Goal: Task Accomplishment & Management: Manage account settings

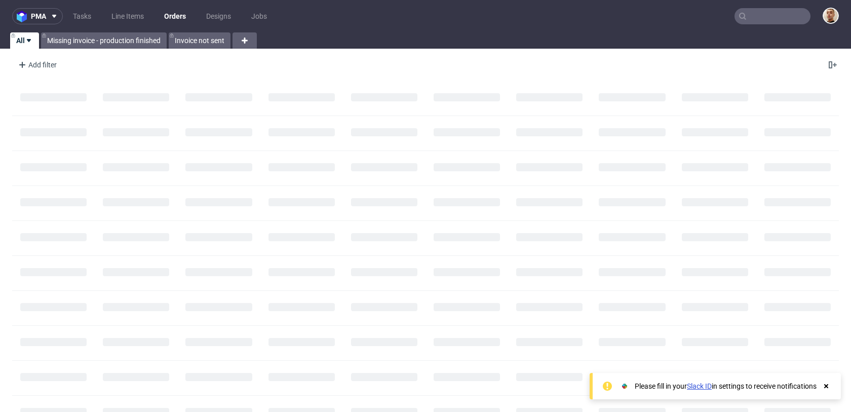
click at [781, 11] on input "text" at bounding box center [773, 16] width 76 height 16
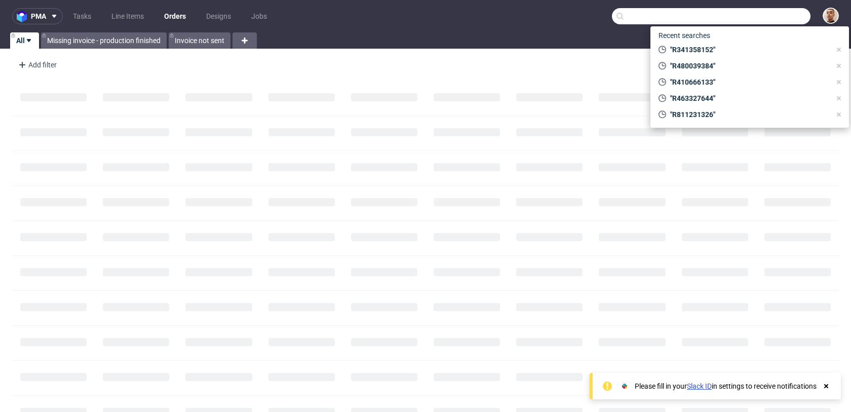
paste input "R311828051"
type input "R311828051"
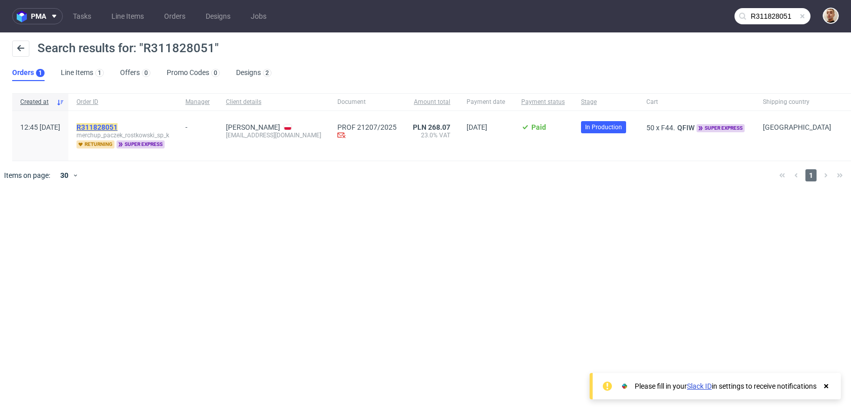
click at [118, 128] on mark "R311828051" at bounding box center [97, 127] width 41 height 8
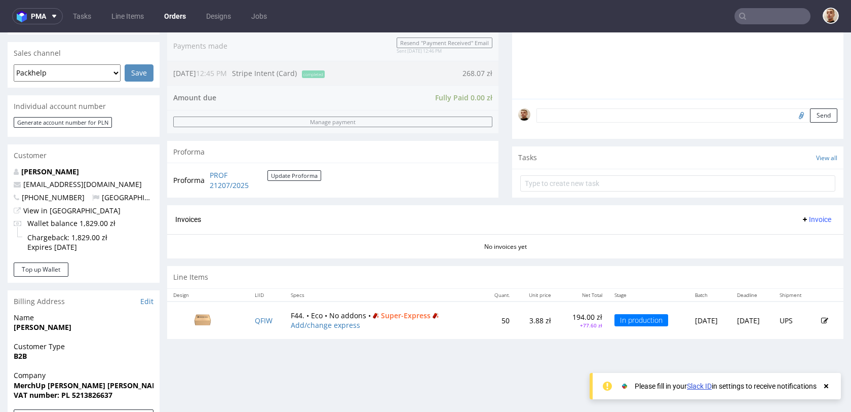
scroll to position [342, 0]
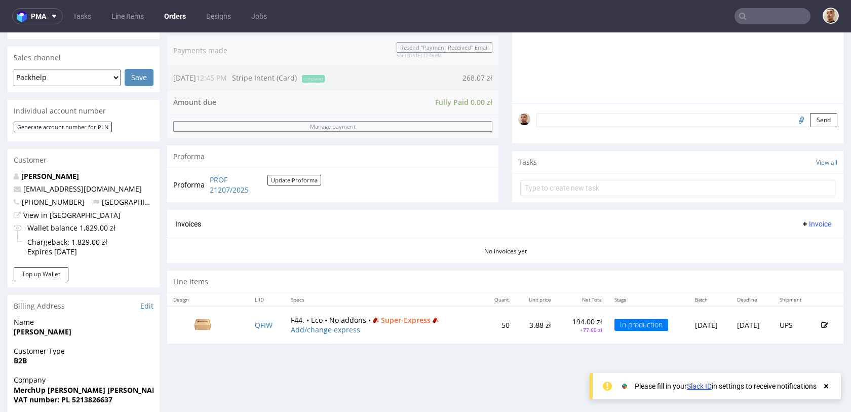
scroll to position [255, 0]
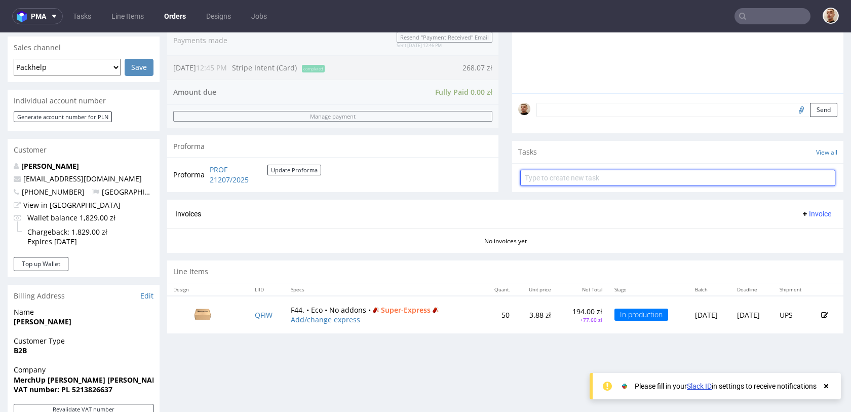
click at [545, 184] on input "text" at bounding box center [677, 178] width 315 height 16
type input "refund"
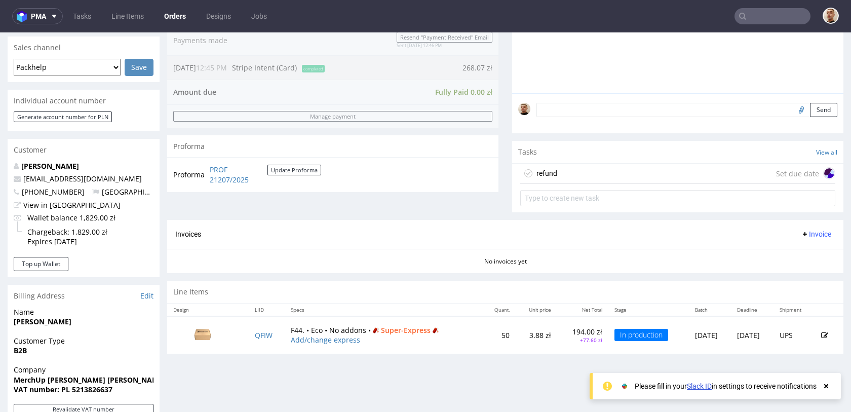
click at [569, 176] on div "refund Set due date" at bounding box center [677, 174] width 315 height 20
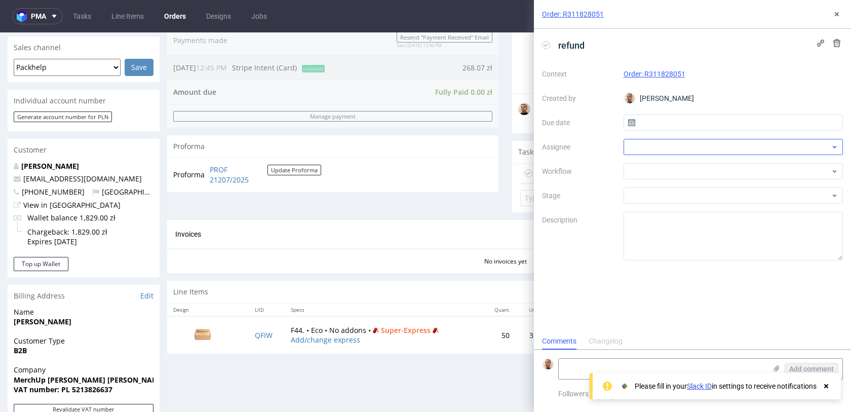
scroll to position [8, 0]
click at [661, 131] on div "Context Order: R311828051 Created by Bartłomiej Leśniczuk Due date Assignee Wor…" at bounding box center [692, 163] width 301 height 195
click at [666, 127] on input "text" at bounding box center [734, 123] width 220 height 16
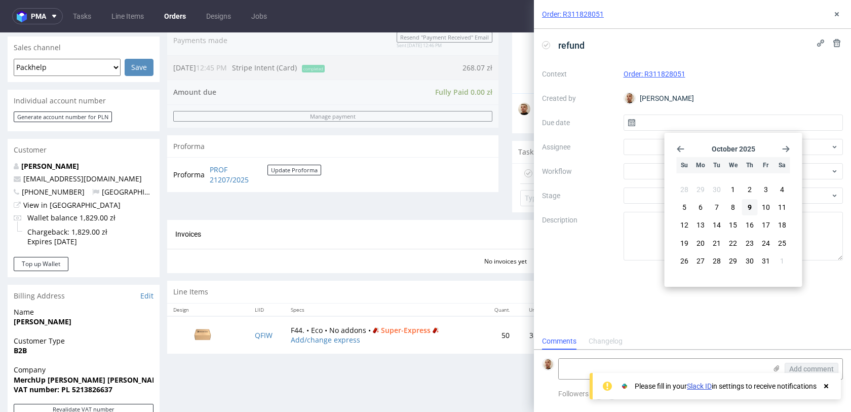
click at [749, 208] on span "9" at bounding box center [750, 207] width 4 height 10
type input "[DATE]"
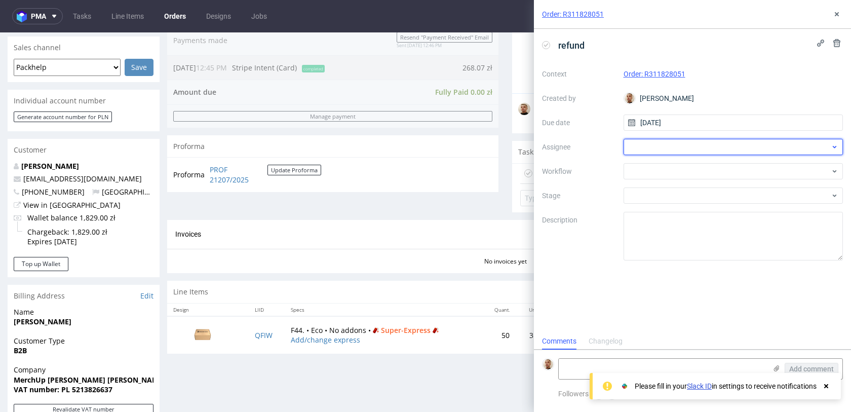
click at [695, 144] on div at bounding box center [734, 147] width 220 height 16
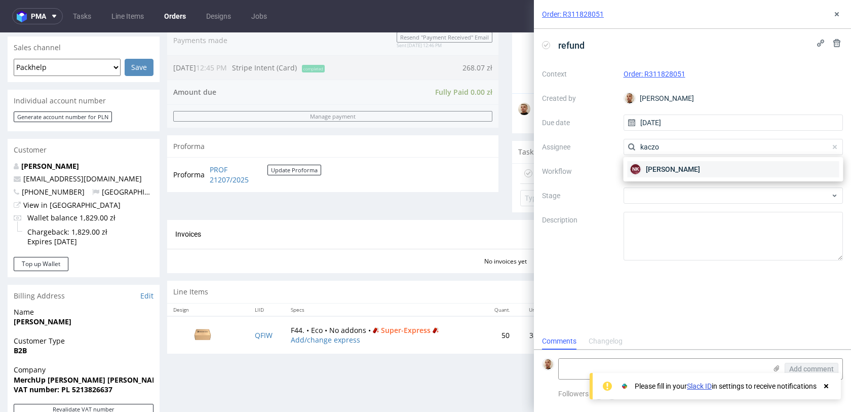
type input "kaczo"
click at [686, 166] on span "Natalia Kaczorowska" at bounding box center [673, 169] width 54 height 10
click at [686, 166] on div at bounding box center [734, 171] width 220 height 16
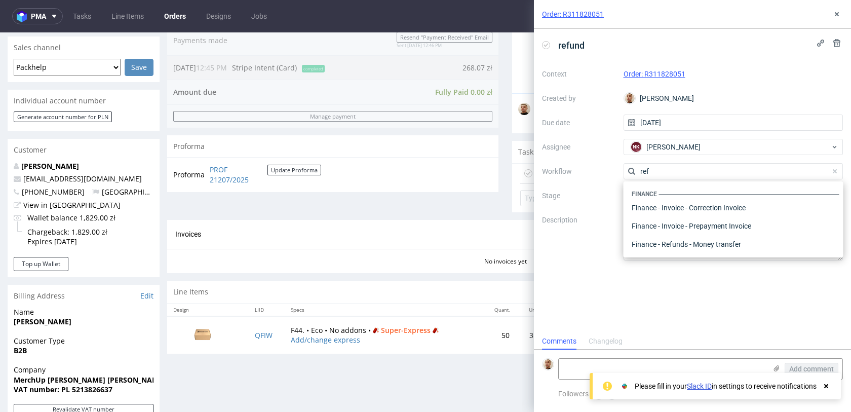
scroll to position [55, 0]
type input "refund"
click at [684, 223] on div "Finance - Refunds - Stripe" at bounding box center [734, 226] width 212 height 18
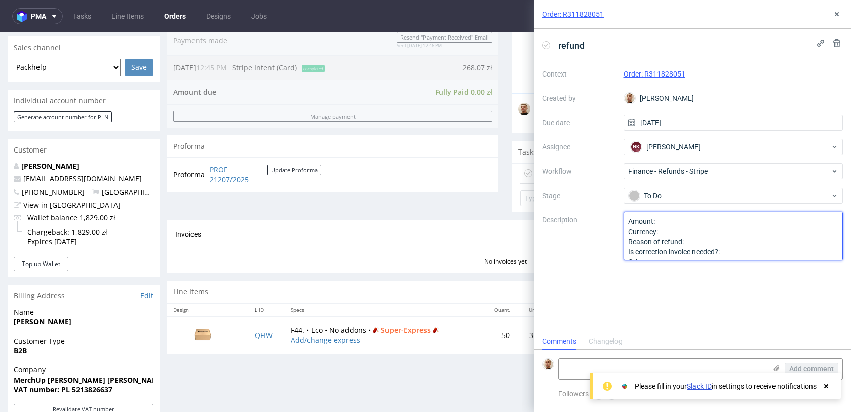
click at [686, 225] on textarea "Amount: Currency: Reason of refund: Is correction invoice needed?: Other:" at bounding box center [734, 236] width 220 height 49
click at [704, 239] on textarea "Amount: Currency: Reason of refund: Is correction invoice needed?: Other:" at bounding box center [734, 236] width 220 height 49
type textarea "Amount: SE Currency: Reason of refund: delay Is correction invoice needed?: Oth…"
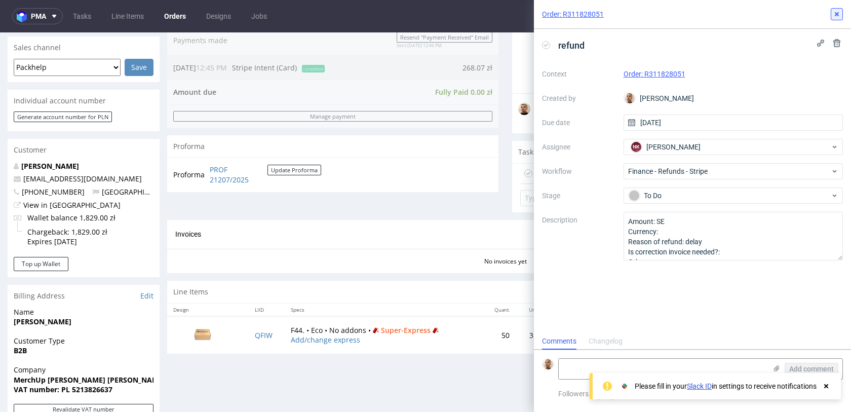
click at [840, 8] on button at bounding box center [837, 14] width 12 height 12
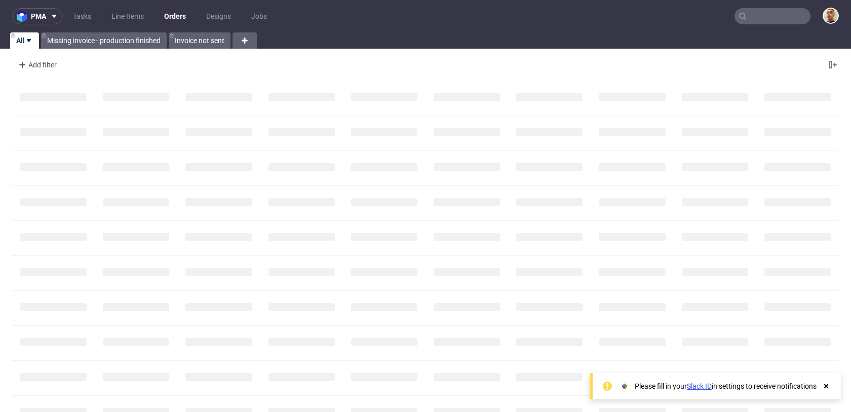
click at [758, 16] on input "text" at bounding box center [773, 16] width 76 height 16
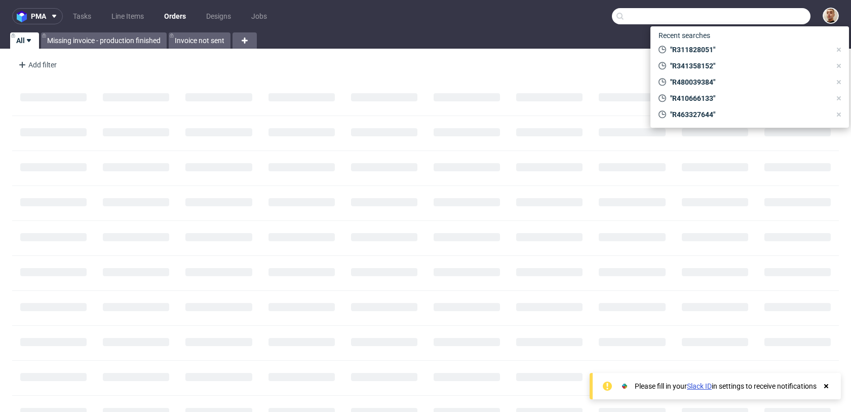
paste input "R544007696"
type input "R544007696"
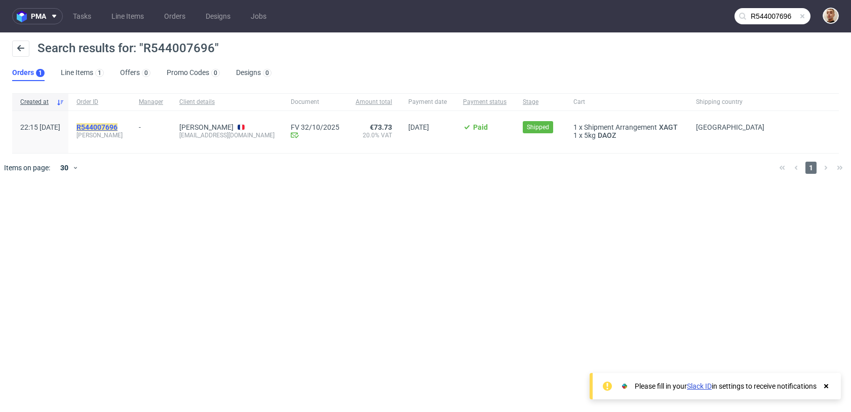
click at [118, 127] on mark "R544007696" at bounding box center [97, 127] width 41 height 8
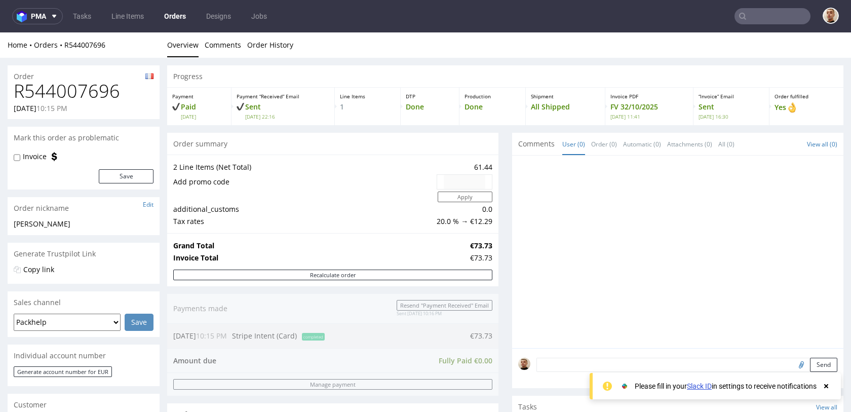
scroll to position [473, 0]
click at [504, 173] on div "Progress Payment Paid Tue 30 Sep Payment “Received” Email Sent Tue 30 Sep 22:16…" at bounding box center [505, 368] width 677 height 606
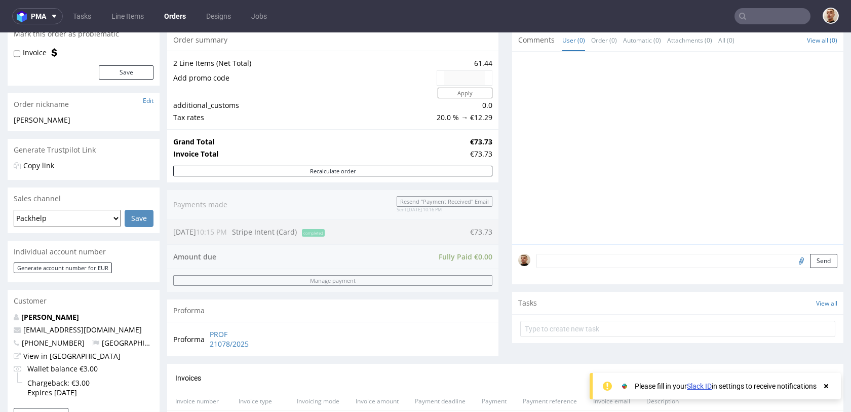
scroll to position [44, 0]
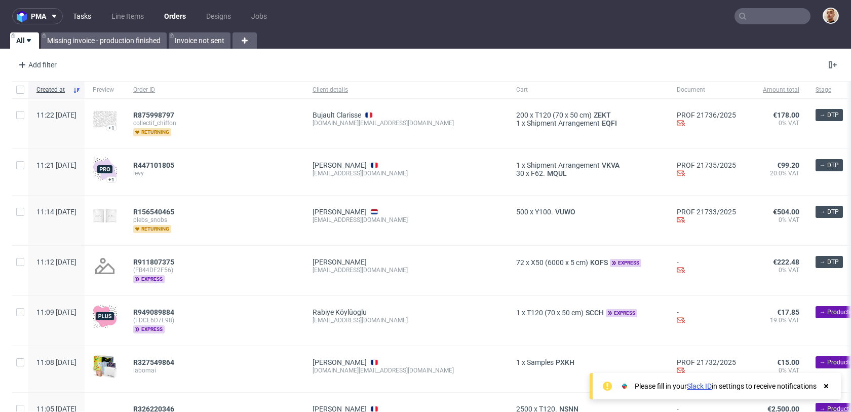
click at [88, 18] on link "Tasks" at bounding box center [82, 16] width 30 height 16
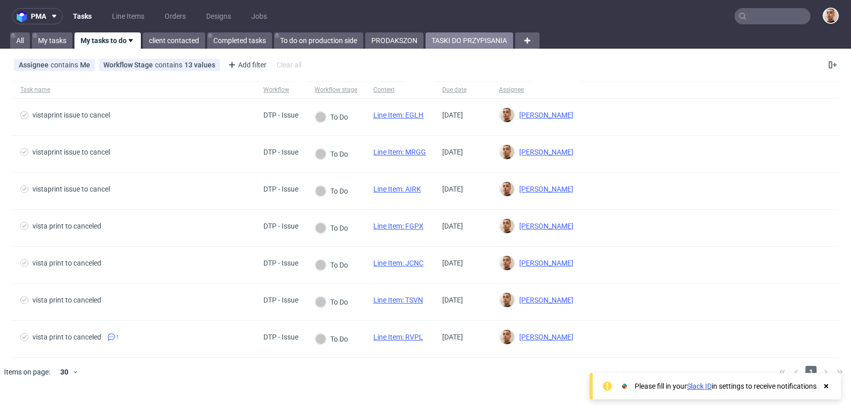
click at [445, 45] on link "TASKI DO PRZYPISANIA" at bounding box center [470, 40] width 88 height 16
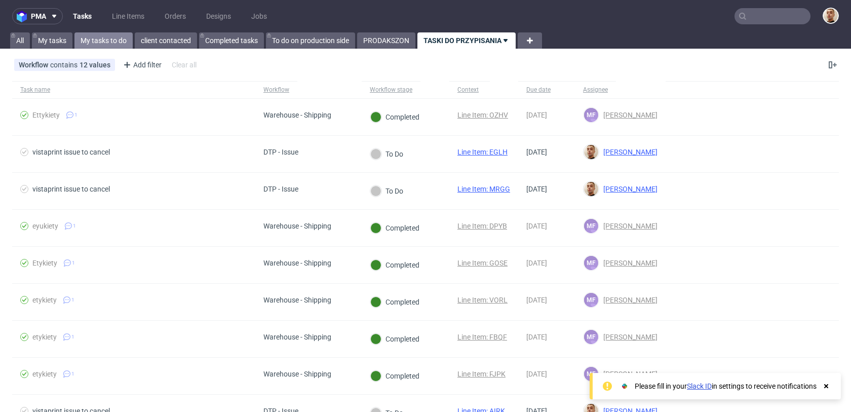
click at [114, 39] on link "My tasks to do" at bounding box center [103, 40] width 58 height 16
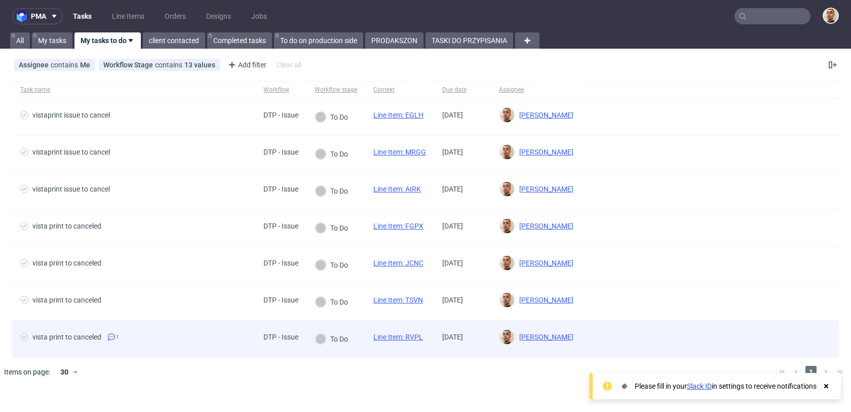
click at [168, 343] on span "vista print to canceled 1" at bounding box center [133, 339] width 227 height 12
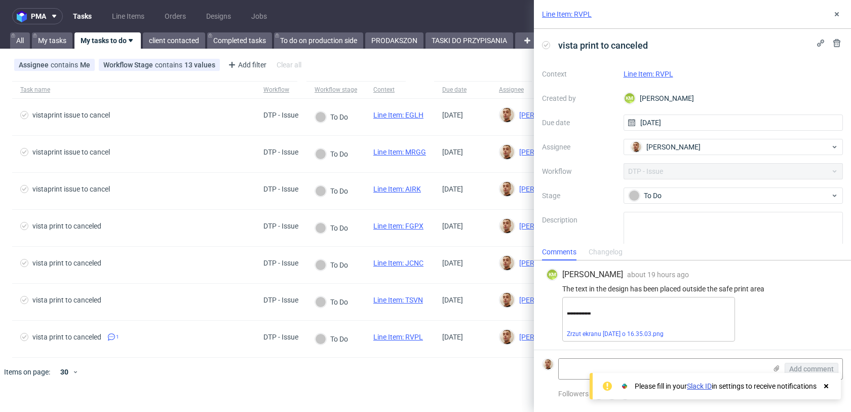
click at [640, 73] on link "Line Item: RVPL" at bounding box center [649, 74] width 50 height 8
click at [580, 288] on div "The text in the design has been placed outside the safe print area" at bounding box center [692, 289] width 293 height 8
copy div "The text in the design has been placed outside the safe print area"
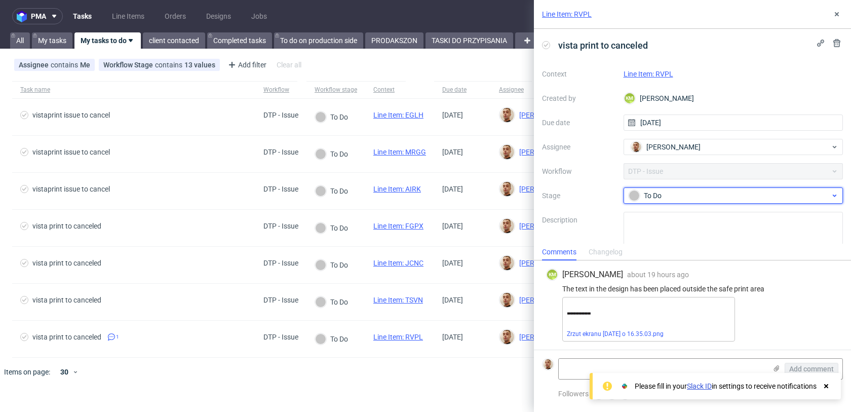
click at [653, 190] on span "To Do" at bounding box center [729, 196] width 203 height 12
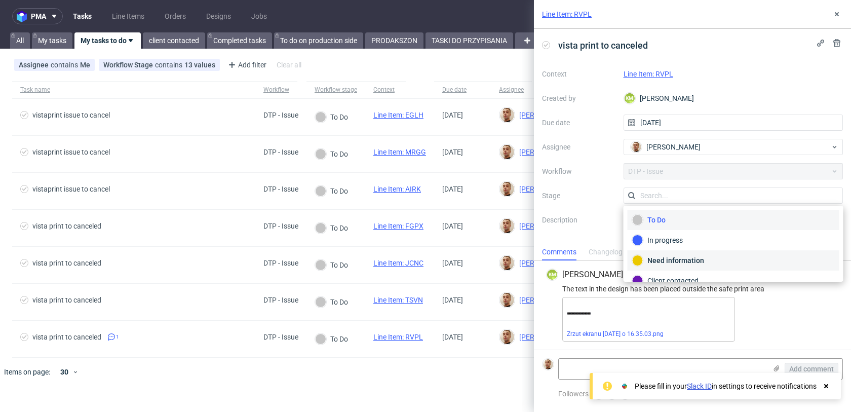
scroll to position [74, 0]
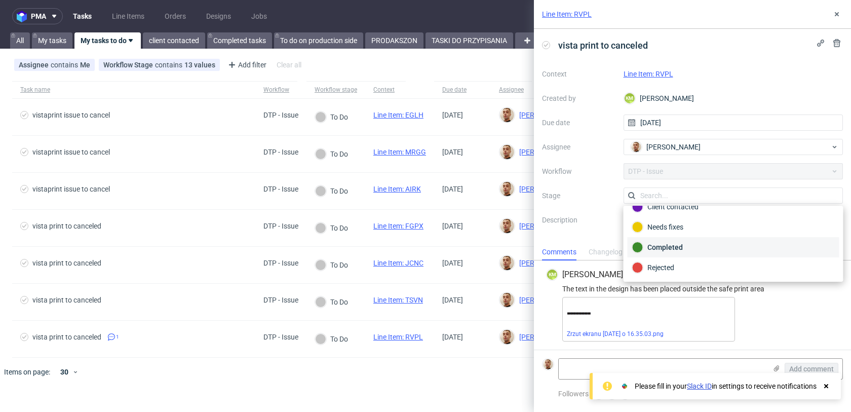
click at [659, 250] on div "Completed" at bounding box center [733, 247] width 203 height 11
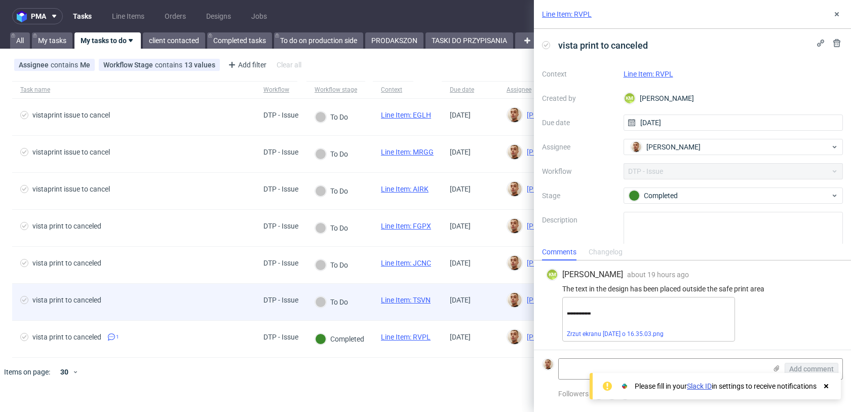
click at [241, 289] on div "vista print to canceled" at bounding box center [133, 302] width 243 height 36
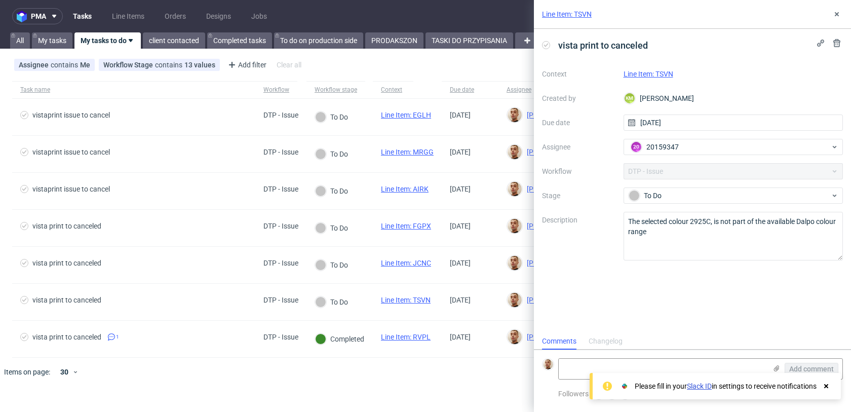
scroll to position [8, 0]
click at [654, 72] on link "Line Item: TSVN" at bounding box center [649, 74] width 50 height 8
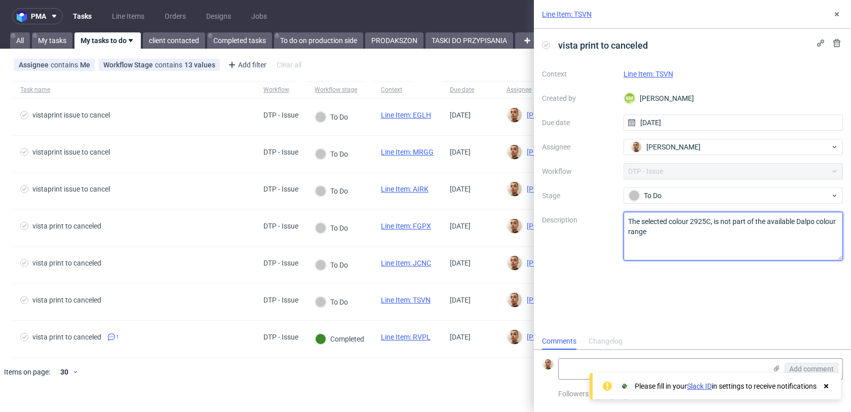
drag, startPoint x: 684, startPoint y: 236, endPoint x: 602, endPoint y: 208, distance: 86.9
click at [602, 208] on div "Context Line Item: TSVN Created by KM Karol Markowski Due date 09/10/2025 Assig…" at bounding box center [692, 163] width 301 height 195
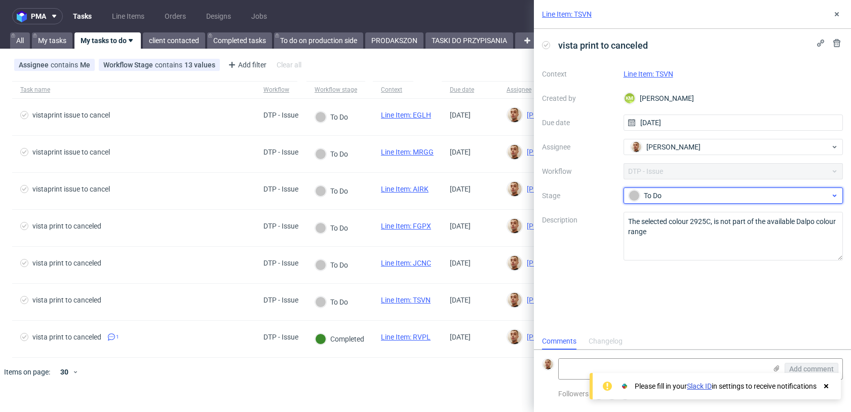
click at [652, 188] on div "To Do" at bounding box center [734, 196] width 220 height 16
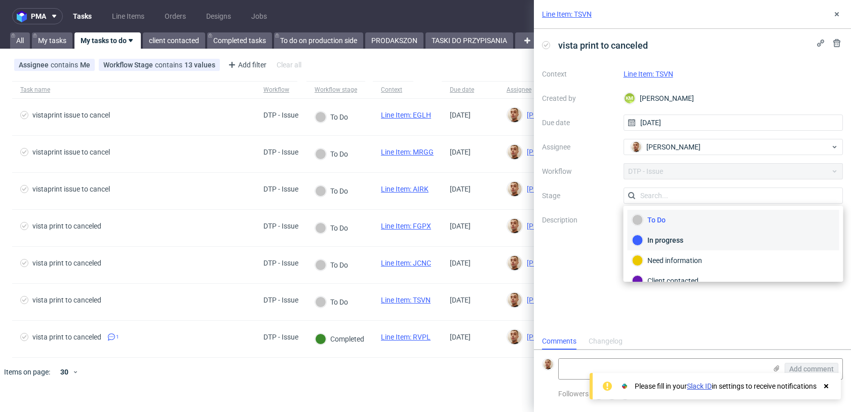
scroll to position [74, 0]
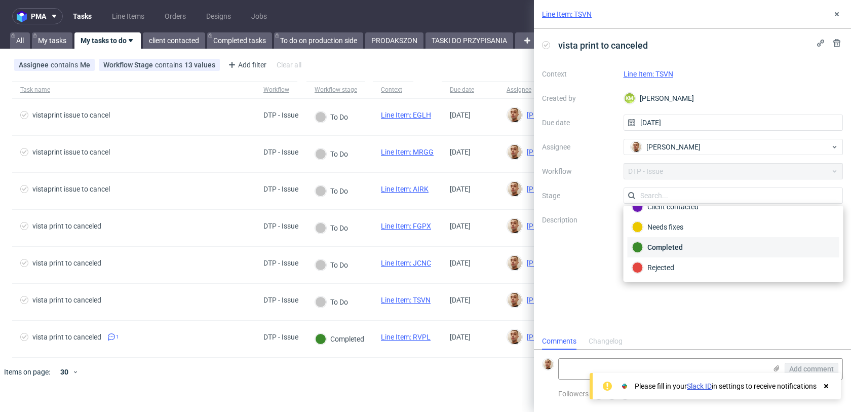
click at [661, 241] on div "Completed" at bounding box center [734, 247] width 212 height 20
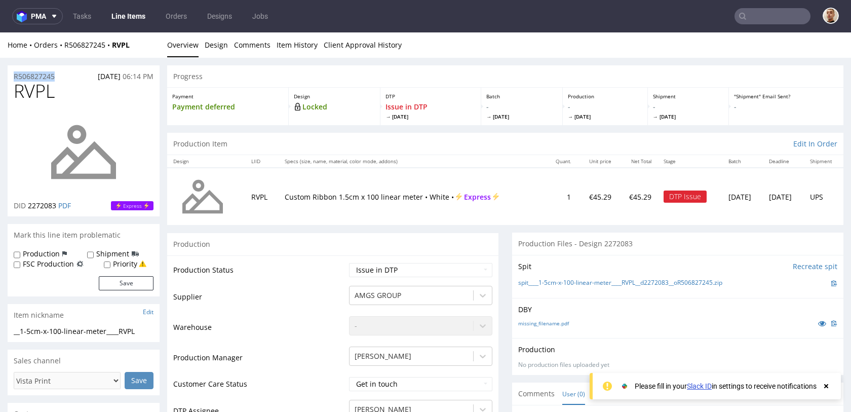
drag, startPoint x: 66, startPoint y: 78, endPoint x: 12, endPoint y: 78, distance: 54.7
click at [12, 78] on div "R506827245 07.10.2025 06:14 PM" at bounding box center [84, 73] width 152 height 16
copy p "R506827245"
click at [98, 74] on span "[DATE]" at bounding box center [109, 76] width 23 height 10
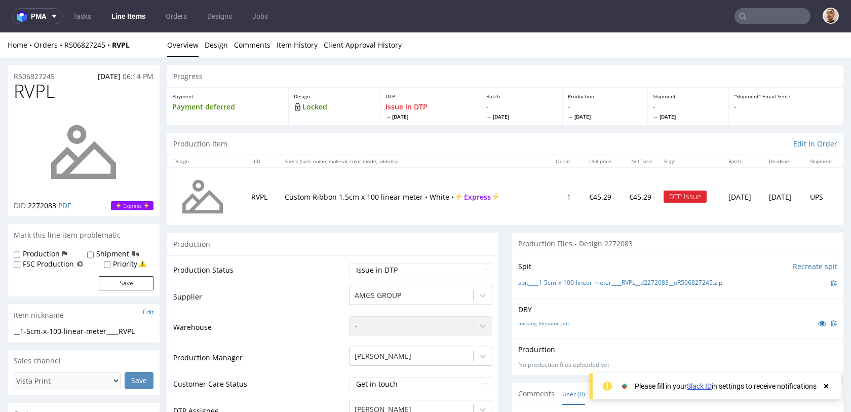
copy span "[DATE]"
drag, startPoint x: 436, startPoint y: 198, endPoint x: 278, endPoint y: 187, distance: 158.5
click at [279, 187] on td "Custom Ribbon 1.5cm x 100 linear meter • White • Express" at bounding box center [412, 196] width 267 height 57
copy p "Custom Ribbon 1.5cm x 100 linear meter • White"
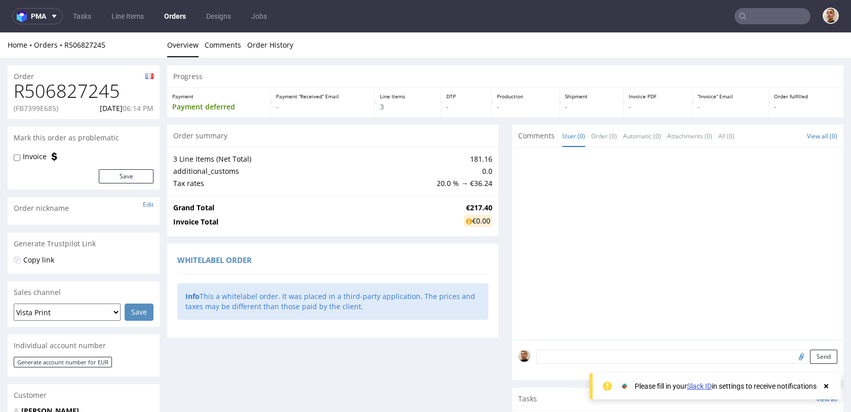
click at [50, 110] on p "(FB7399E685)" at bounding box center [36, 108] width 45 height 10
copy p "FB7399E685"
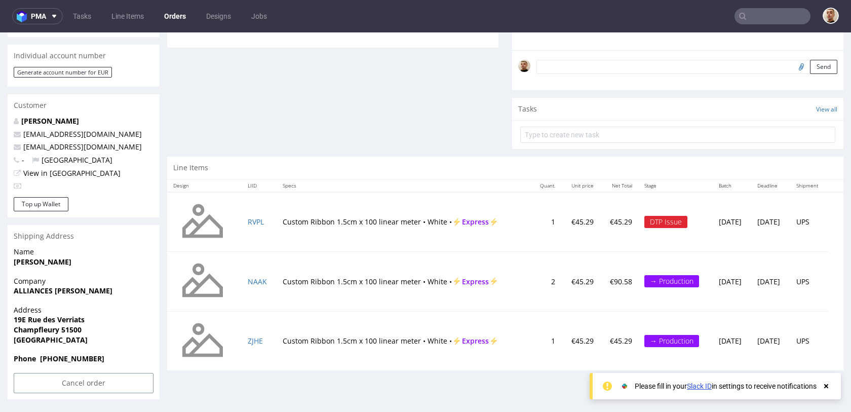
drag, startPoint x: 125, startPoint y: 383, endPoint x: 310, endPoint y: 175, distance: 278.2
click at [310, 174] on div "Order R506827245 (FB7399E685) 07.10.2025 06:14 PM Mark this order as problemati…" at bounding box center [425, 87] width 851 height 639
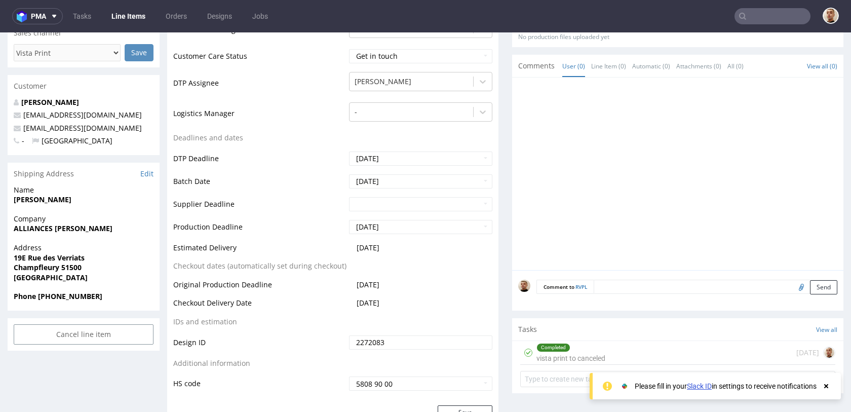
scroll to position [359, 0]
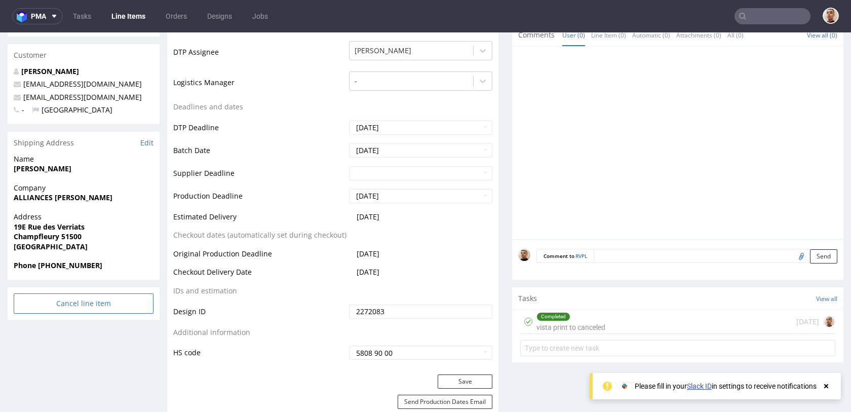
click at [129, 306] on input "Cancel line item" at bounding box center [84, 303] width 140 height 20
click at [67, 275] on link "Yes" at bounding box center [68, 275] width 29 height 15
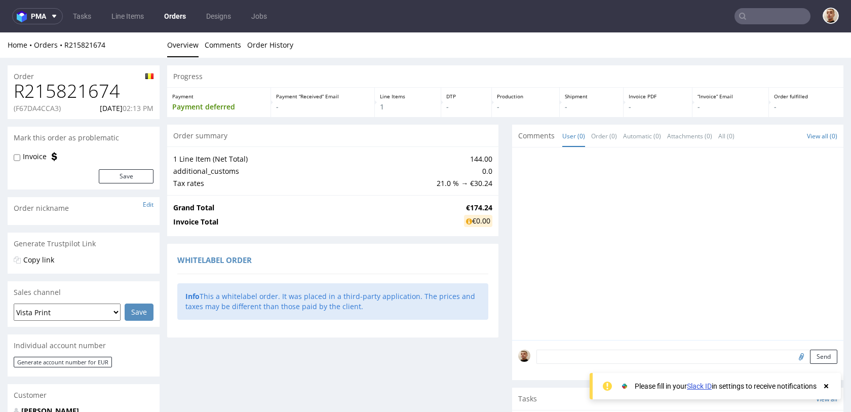
scroll to position [300, 0]
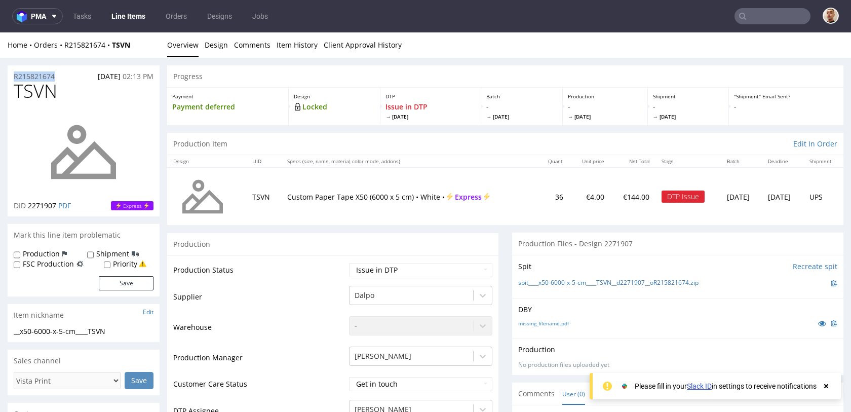
drag, startPoint x: 59, startPoint y: 72, endPoint x: 6, endPoint y: 73, distance: 53.2
copy p "R215821674"
click at [107, 74] on span "[DATE]" at bounding box center [109, 76] width 23 height 10
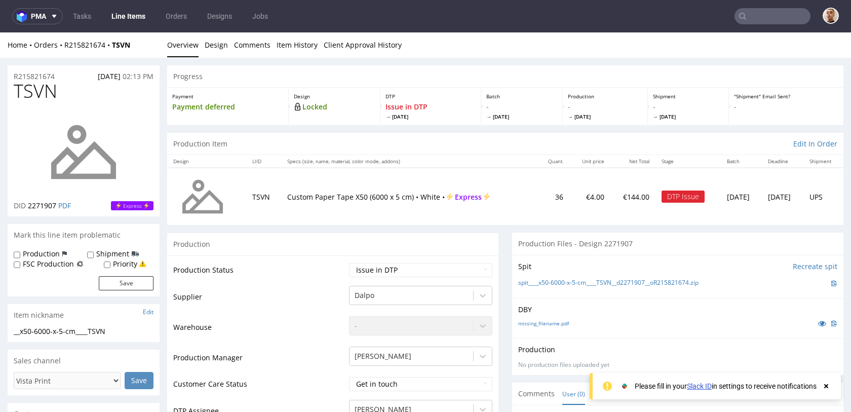
copy span "[DATE]"
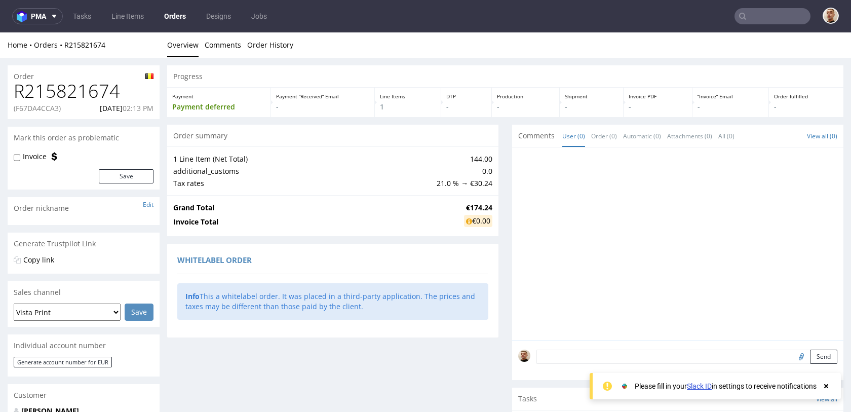
click at [40, 106] on p "(F67DA4CCA3)" at bounding box center [37, 108] width 47 height 10
copy p "F67DA4CCA3"
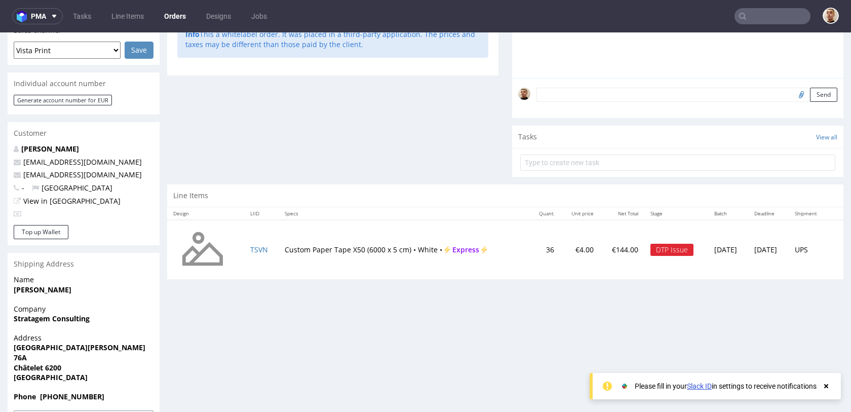
scroll to position [300, 0]
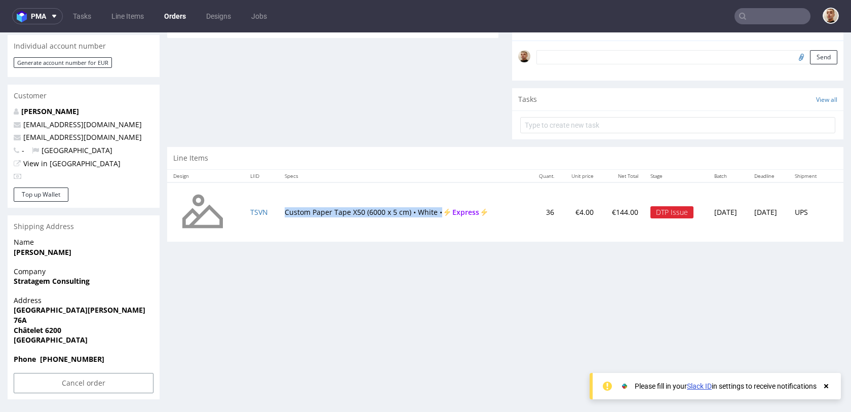
drag, startPoint x: 276, startPoint y: 211, endPoint x: 436, endPoint y: 212, distance: 159.6
click at [436, 212] on td "Custom Paper Tape X50 (6000 x 5 cm) • White • Express" at bounding box center [404, 212] width 250 height 60
copy td "Custom Paper Tape X50 (6000 x 5 cm) • White •"
click at [85, 380] on input "Cancel order" at bounding box center [84, 383] width 140 height 20
click at [73, 356] on link "Yes" at bounding box center [68, 355] width 29 height 15
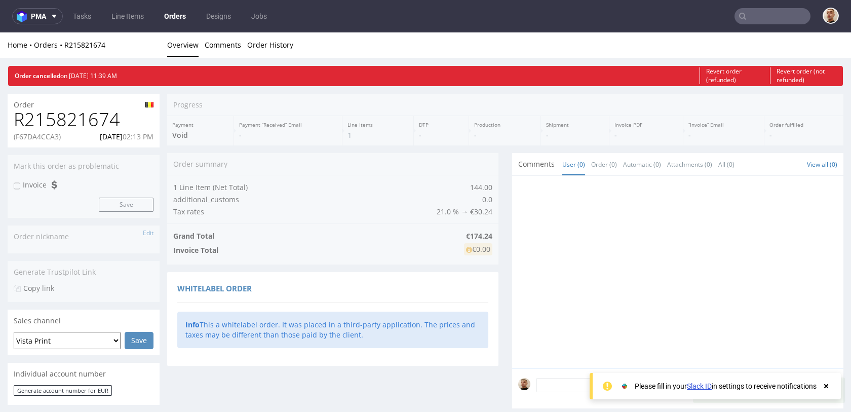
scroll to position [0, 0]
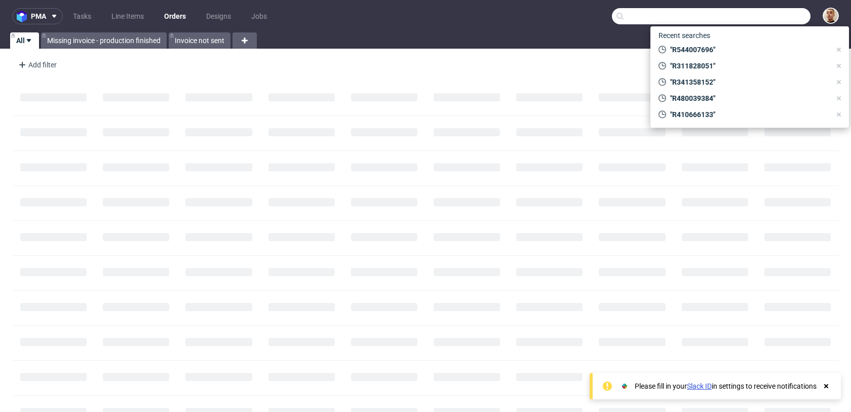
click at [752, 11] on input "text" at bounding box center [711, 16] width 199 height 16
paste input "R544007696"
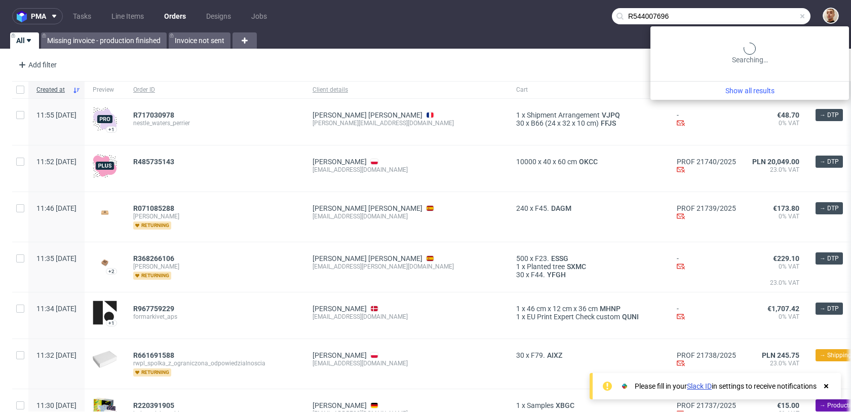
type input "R544007696"
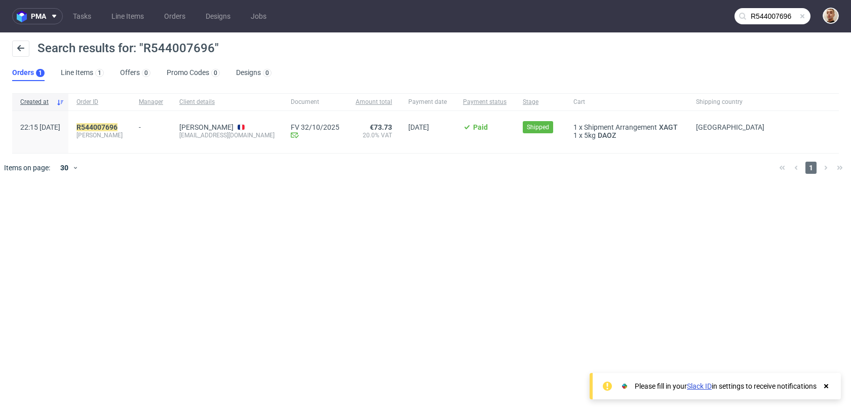
click at [131, 121] on div "R544007696 gousse" at bounding box center [99, 132] width 62 height 42
click at [118, 124] on mark "R544007696" at bounding box center [97, 127] width 41 height 8
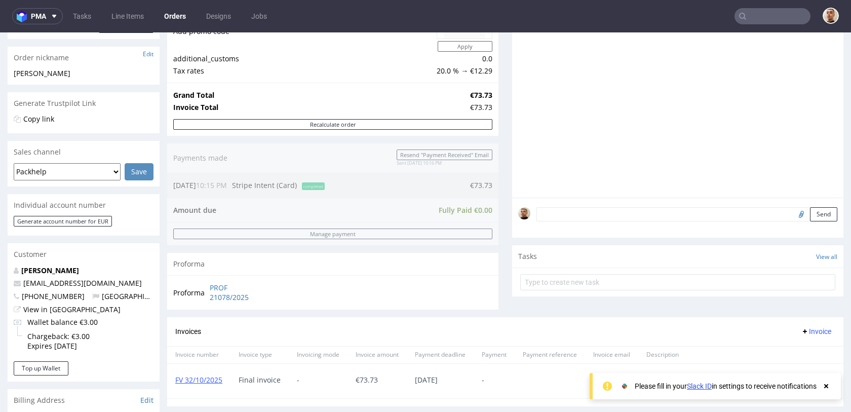
scroll to position [395, 0]
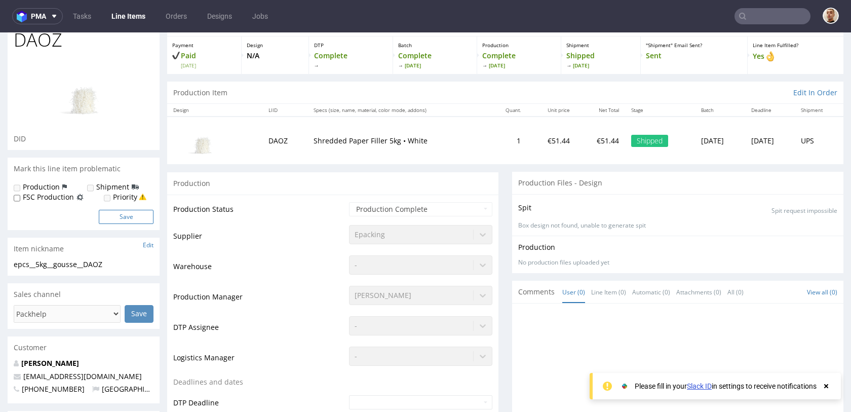
scroll to position [99, 0]
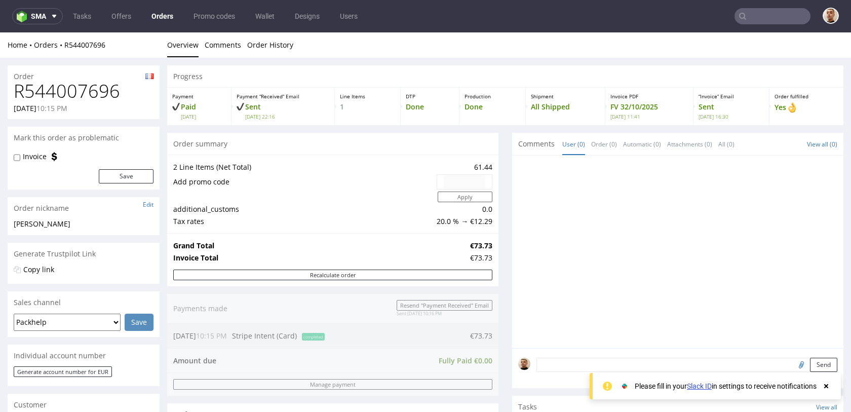
click at [77, 99] on h1 "R544007696" at bounding box center [84, 91] width 140 height 20
copy h1 "R544007696"
click at [37, 90] on h1 "R544007696" at bounding box center [84, 91] width 140 height 20
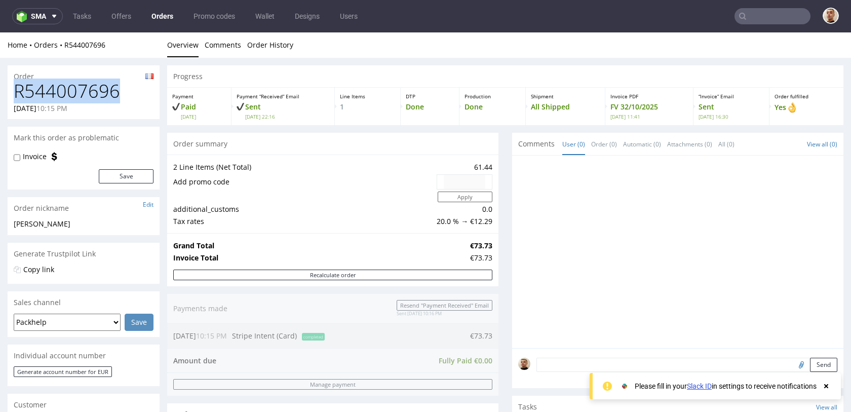
copy h1 "R544007696"
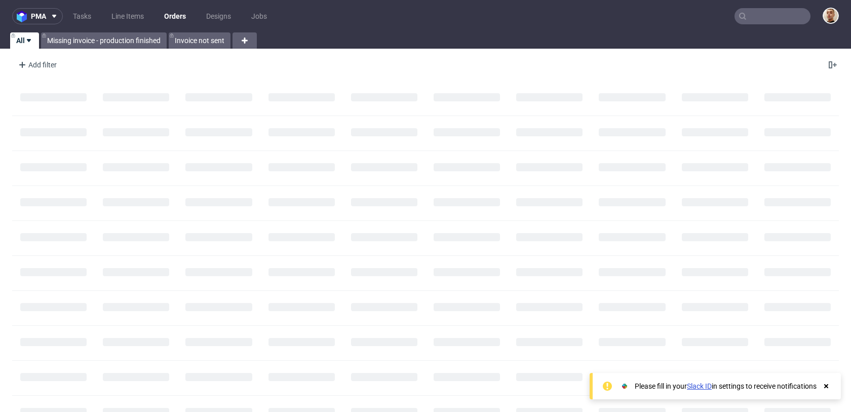
click at [757, 20] on input "text" at bounding box center [773, 16] width 76 height 16
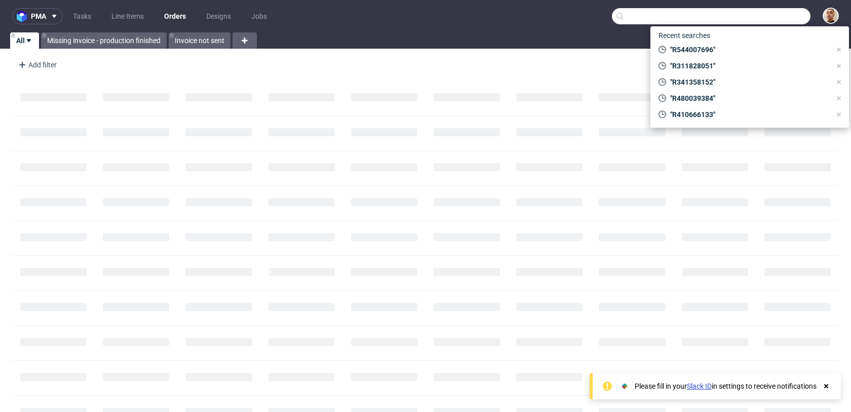
paste input "R717030978"
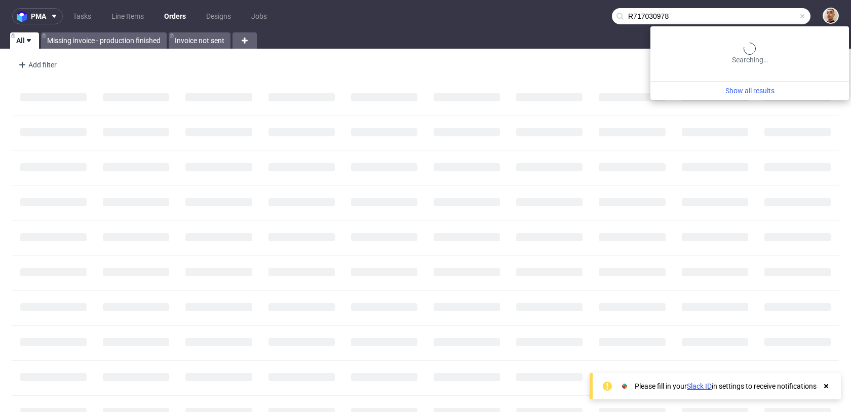
type input "R717030978"
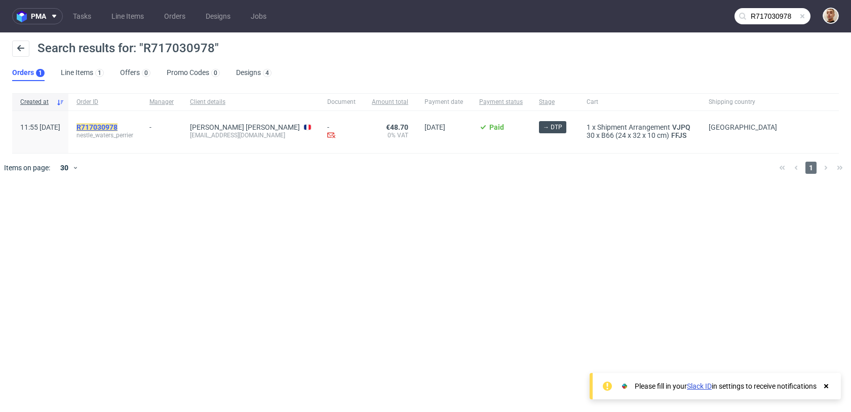
click at [118, 124] on mark "R717030978" at bounding box center [97, 127] width 41 height 8
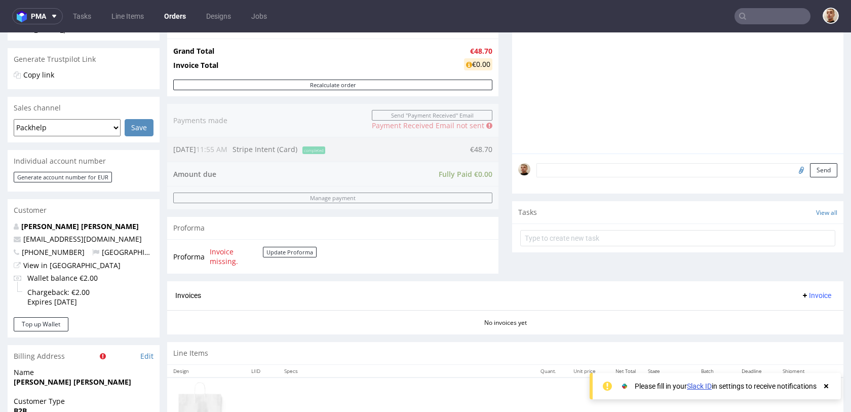
scroll to position [293, 0]
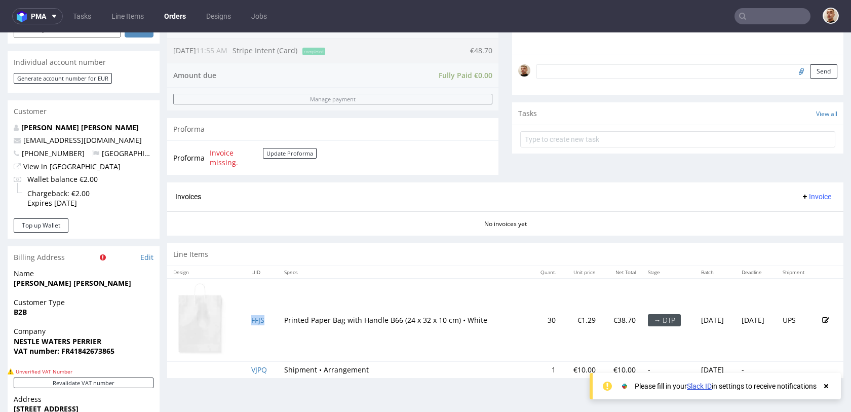
click at [263, 320] on td "FFJS" at bounding box center [261, 320] width 32 height 83
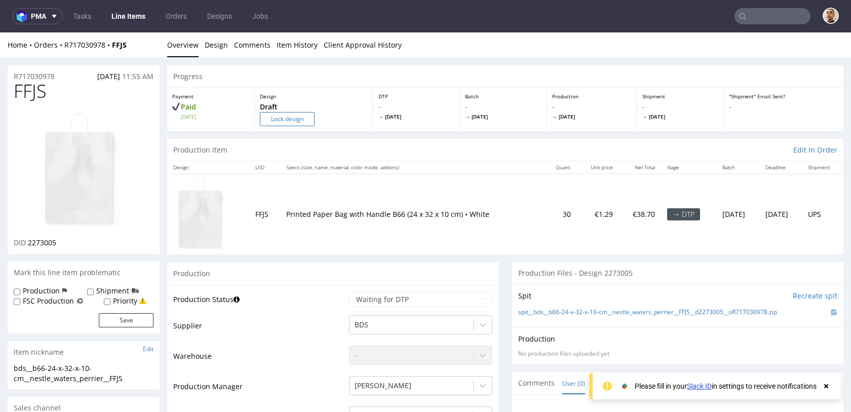
click at [301, 116] on input "Lock design" at bounding box center [287, 119] width 55 height 14
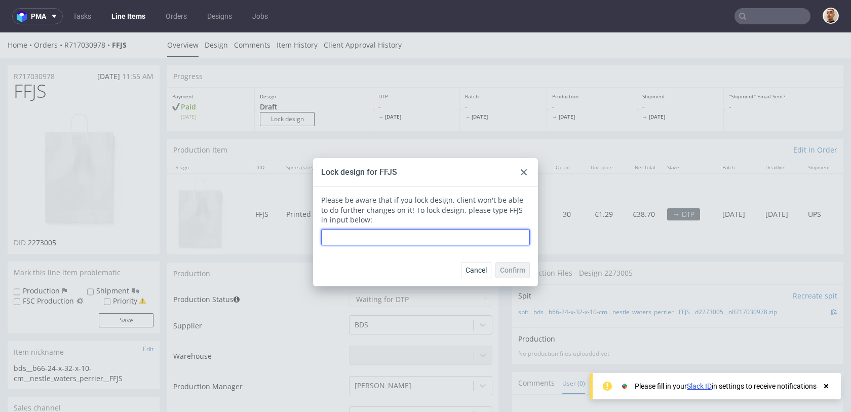
click at [381, 235] on input "text" at bounding box center [425, 237] width 209 height 16
type input "FFJS"
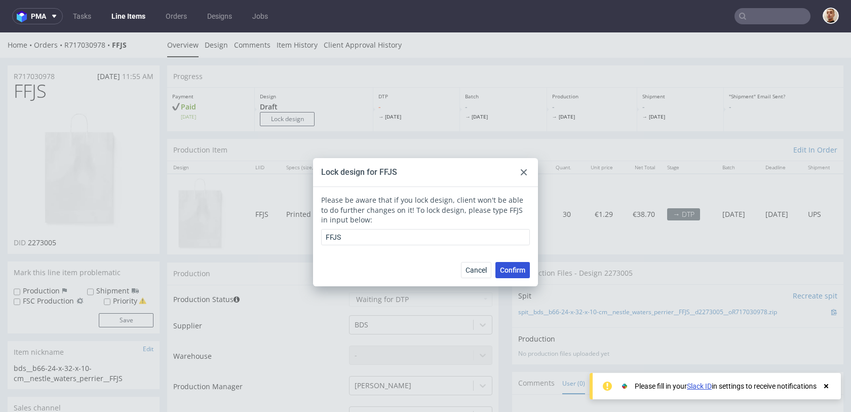
click at [508, 269] on span "Confirm" at bounding box center [512, 270] width 25 height 7
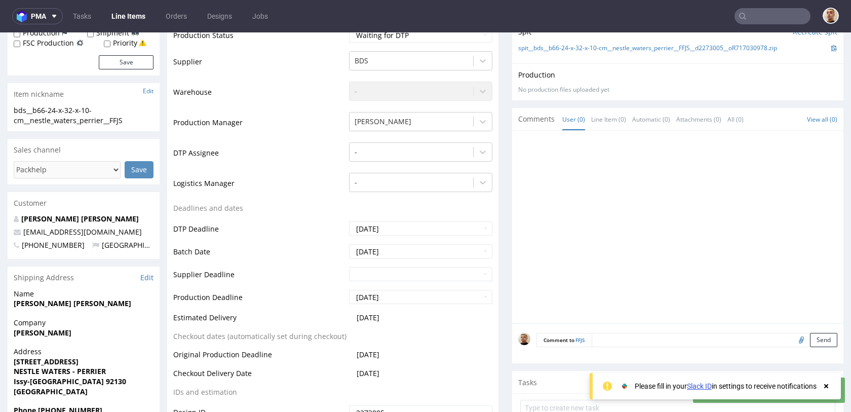
scroll to position [267, 0]
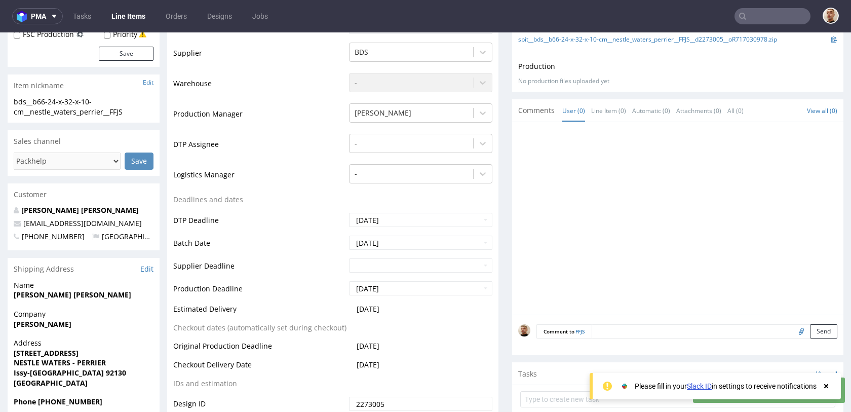
click at [736, 333] on textarea at bounding box center [715, 331] width 246 height 14
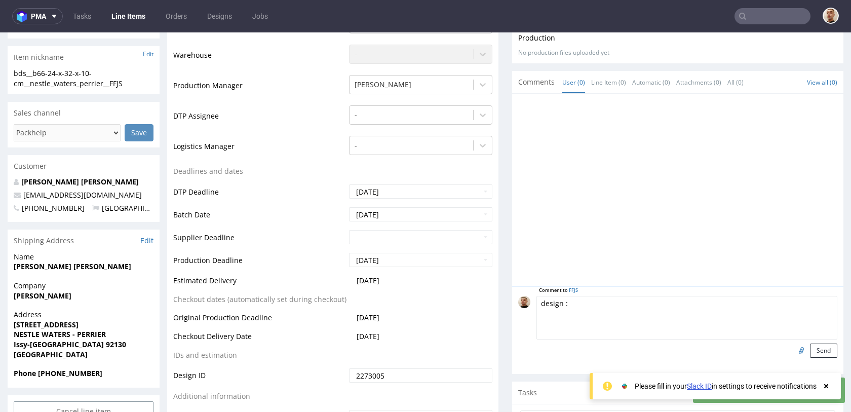
scroll to position [333, 0]
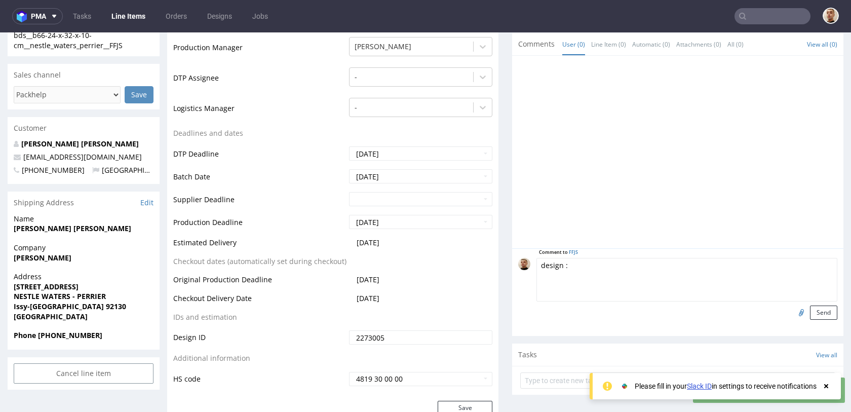
type textarea "design :"
click at [797, 317] on input "file" at bounding box center [800, 312] width 14 height 13
type input "C:\fakepath\99E_P_PERI001_PERRIER_LOGO_GREEN_TYPO.ai"
click at [812, 314] on button "Send" at bounding box center [823, 313] width 27 height 14
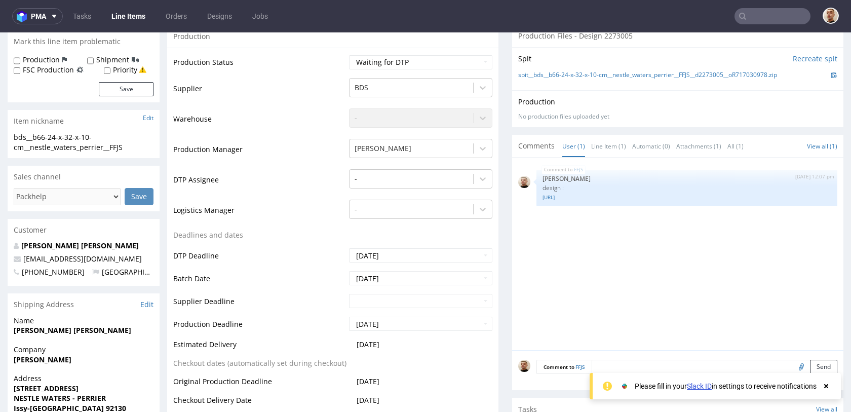
scroll to position [389, 0]
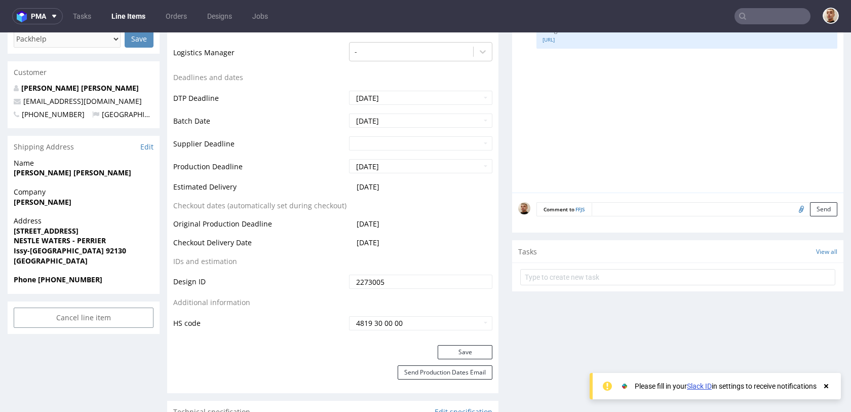
click at [632, 216] on div "Comment to FFJS Send" at bounding box center [677, 213] width 331 height 41
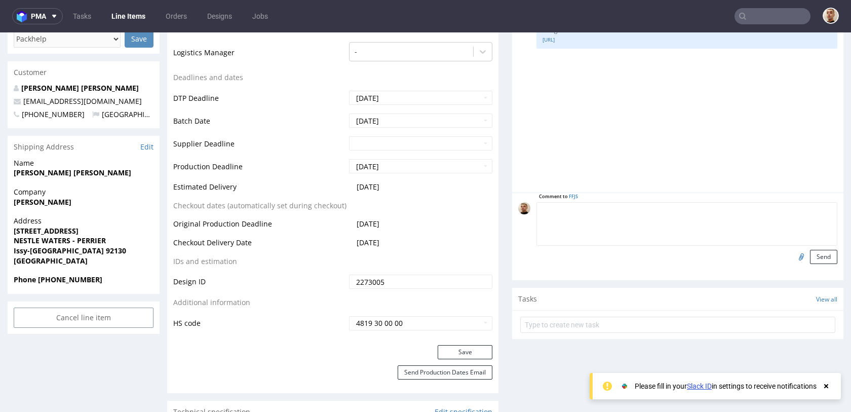
click at [633, 210] on textarea at bounding box center [687, 224] width 301 height 44
type textarea "prosze podeslac PCA, klient chce sprawdzic umiejscowienie logo"
click at [813, 254] on button "Send" at bounding box center [823, 257] width 27 height 14
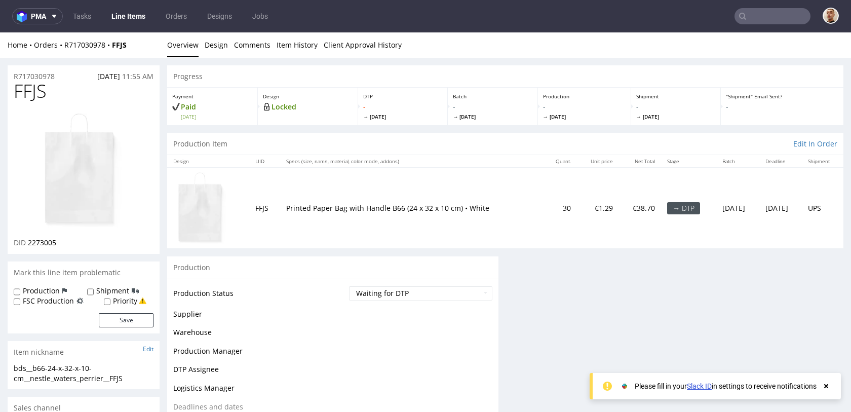
scroll to position [0, 0]
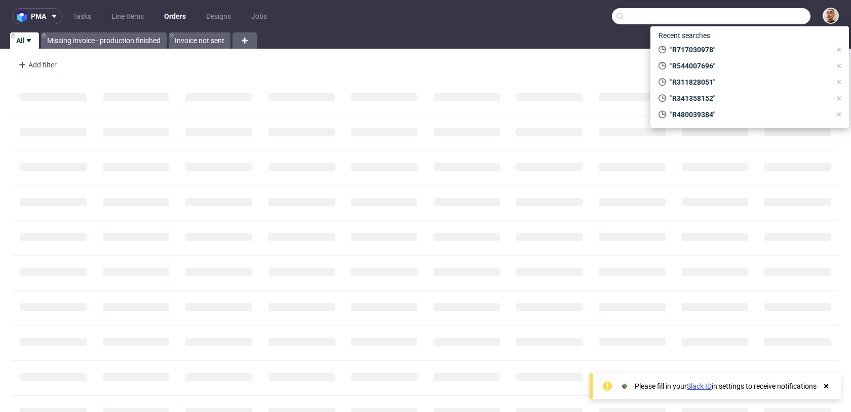
click at [787, 23] on input "text" at bounding box center [711, 16] width 199 height 16
paste input "R717030978"
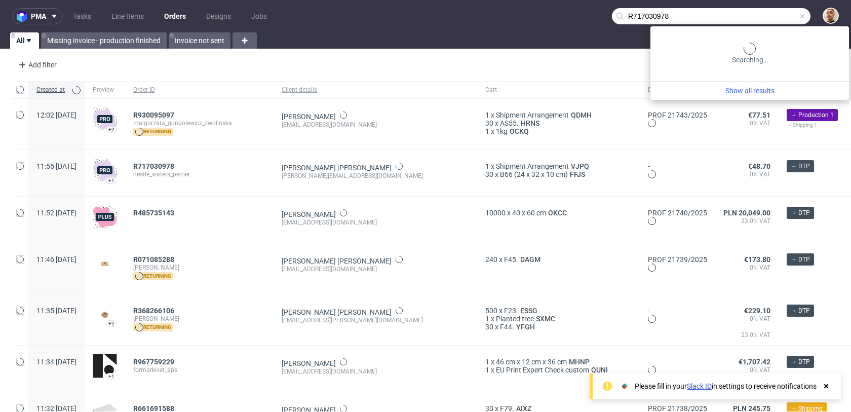
type input "R717030978"
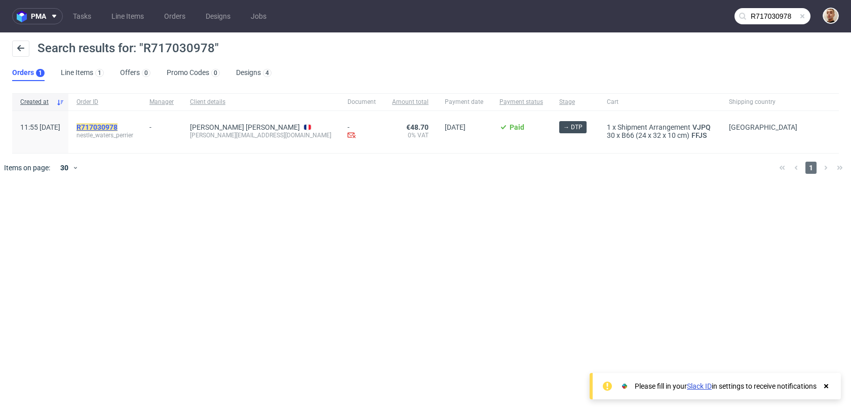
click at [118, 127] on mark "R717030978" at bounding box center [97, 127] width 41 height 8
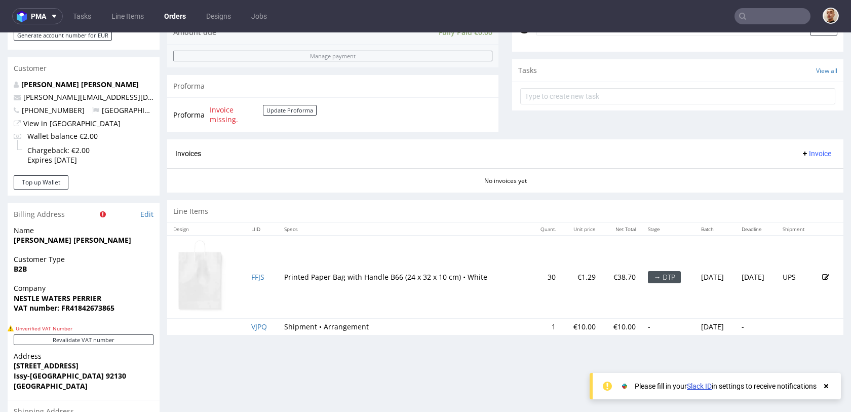
scroll to position [298, 0]
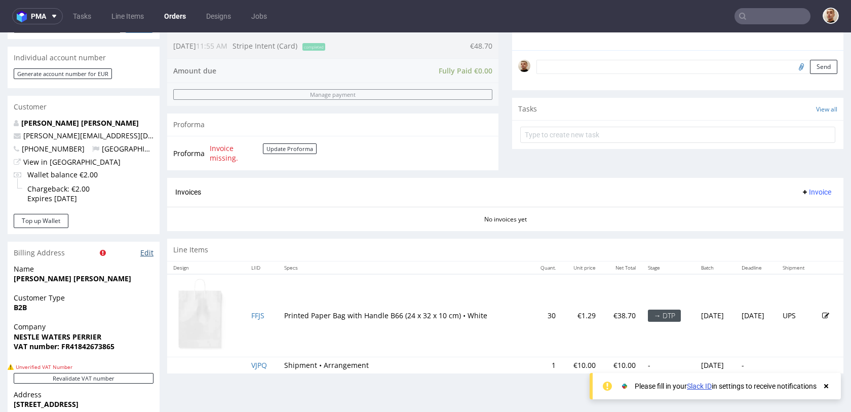
click at [150, 250] on link "Edit" at bounding box center [146, 253] width 13 height 10
click at [751, 18] on input "text" at bounding box center [773, 16] width 76 height 16
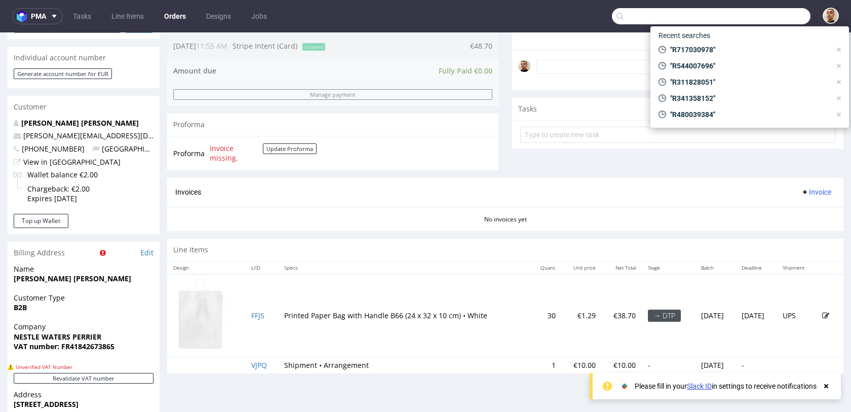
paste input "R717030978"
type input "R717030978"
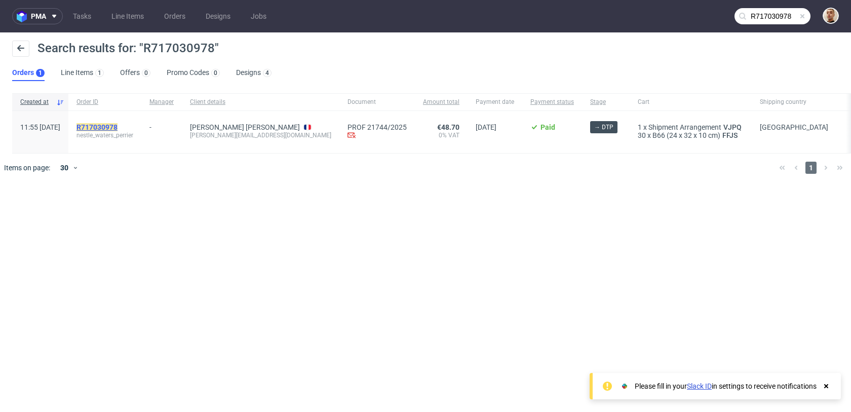
click at [118, 129] on mark "R717030978" at bounding box center [97, 127] width 41 height 8
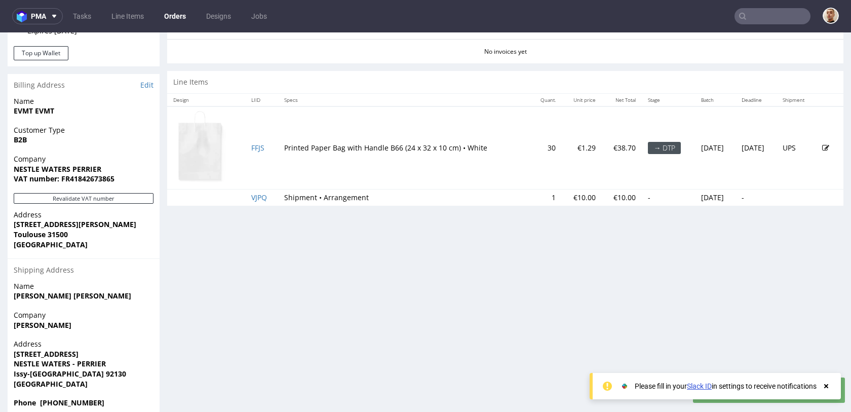
scroll to position [459, 0]
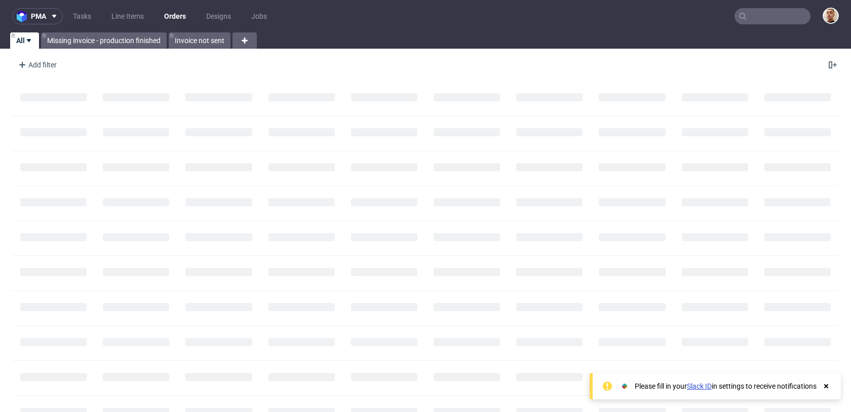
click at [763, 24] on input "text" at bounding box center [773, 16] width 76 height 16
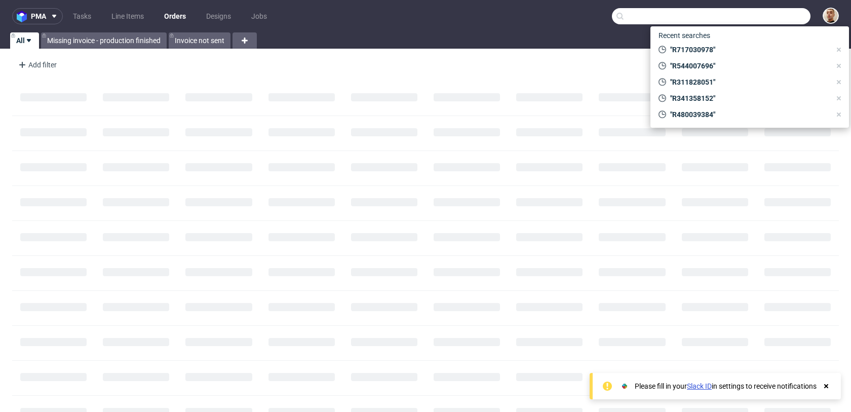
paste input "R829286525"
type input "R829286525"
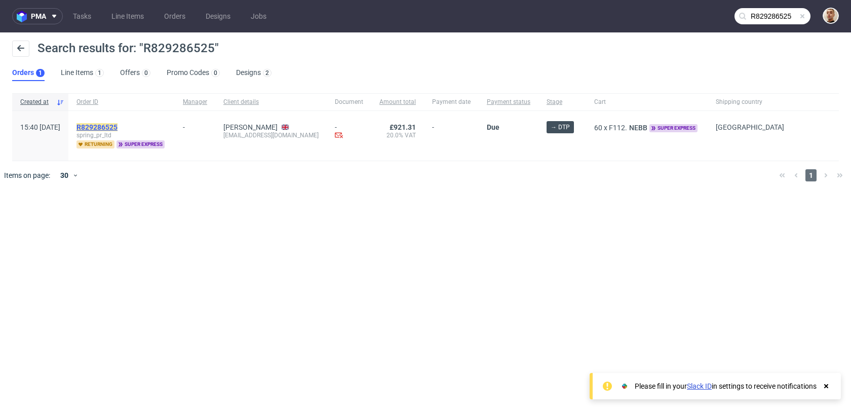
click at [118, 124] on mark "R829286525" at bounding box center [97, 127] width 41 height 8
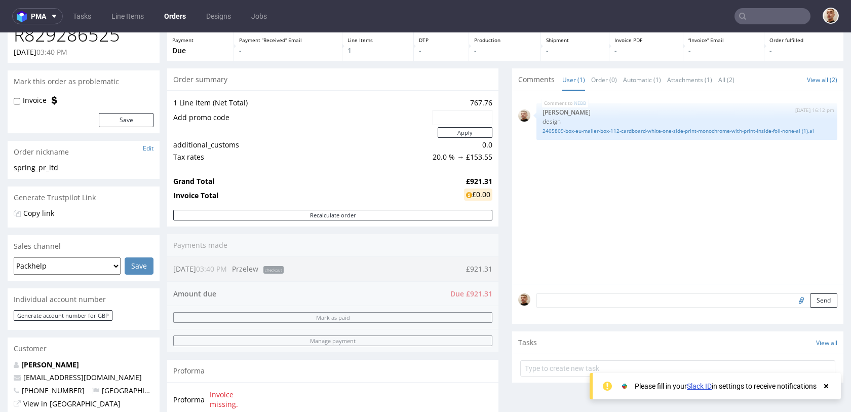
scroll to position [59, 0]
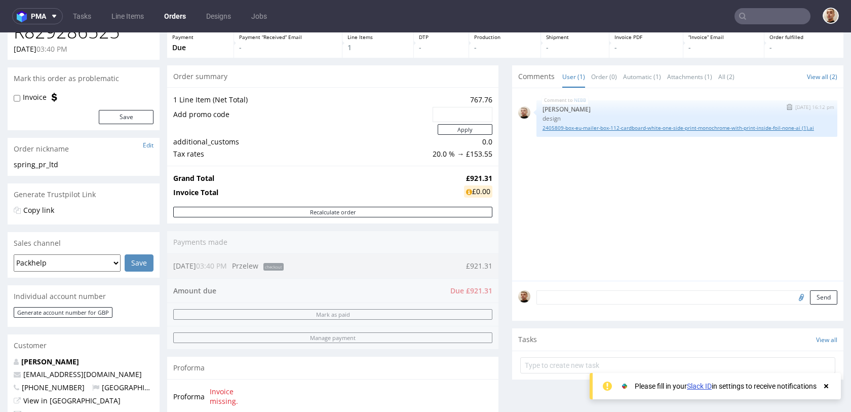
click at [605, 128] on link "2405809-box-eu-mailer-box-112-cardboard-white-one-side-print-monochrome-with-pr…" at bounding box center [687, 128] width 289 height 8
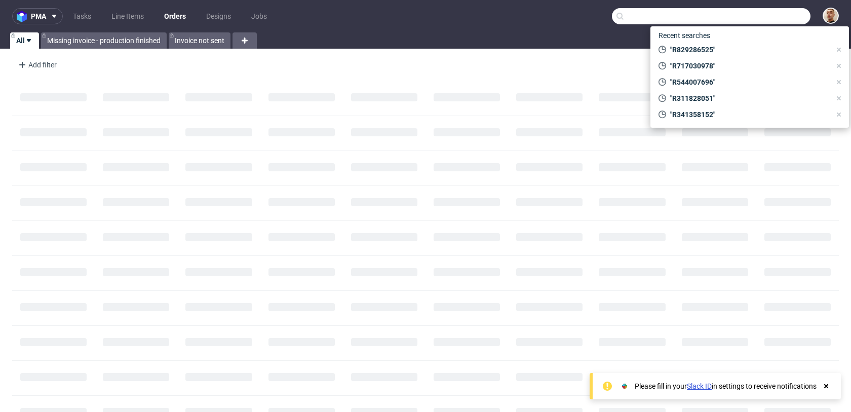
click at [765, 20] on input "text" at bounding box center [711, 16] width 199 height 16
paste input "R270134275"
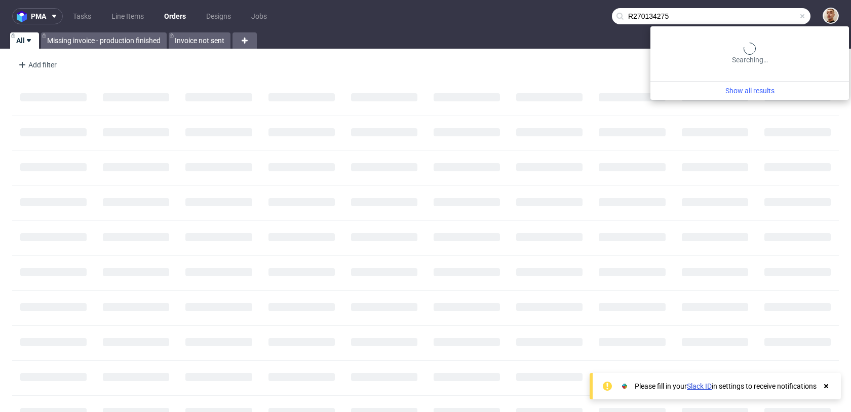
type input "R270134275"
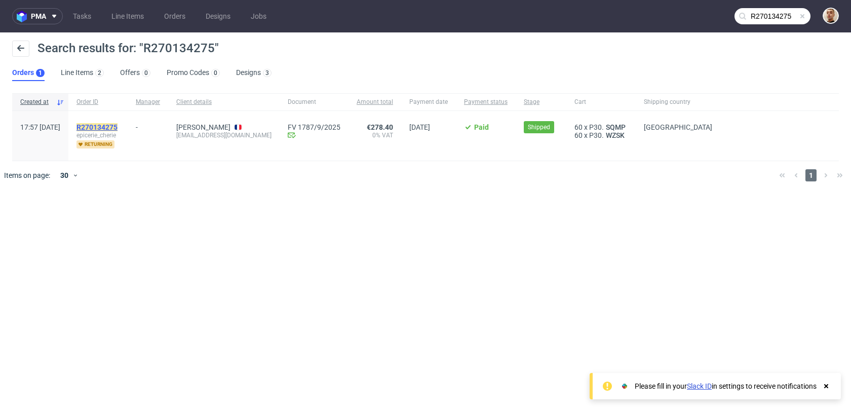
click at [118, 130] on mark "R270134275" at bounding box center [97, 127] width 41 height 8
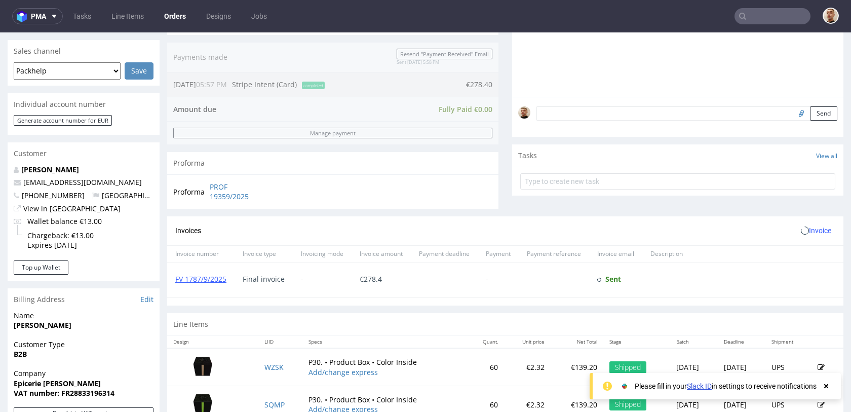
scroll to position [365, 0]
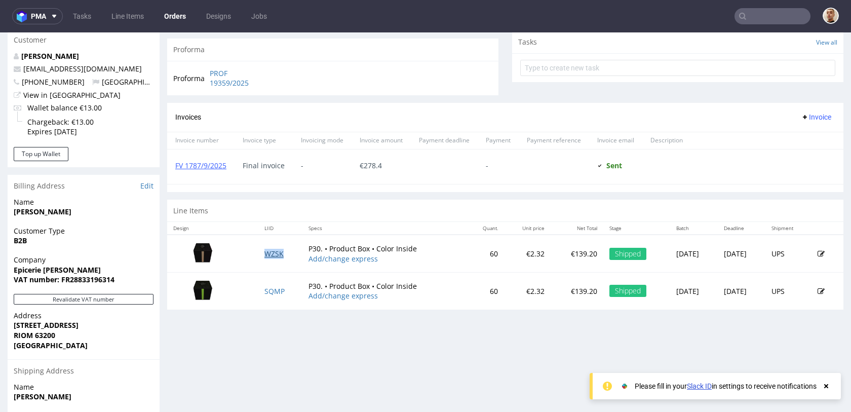
click at [265, 256] on link "WZSK" at bounding box center [274, 254] width 19 height 10
click at [270, 292] on link "SQMP" at bounding box center [275, 291] width 20 height 10
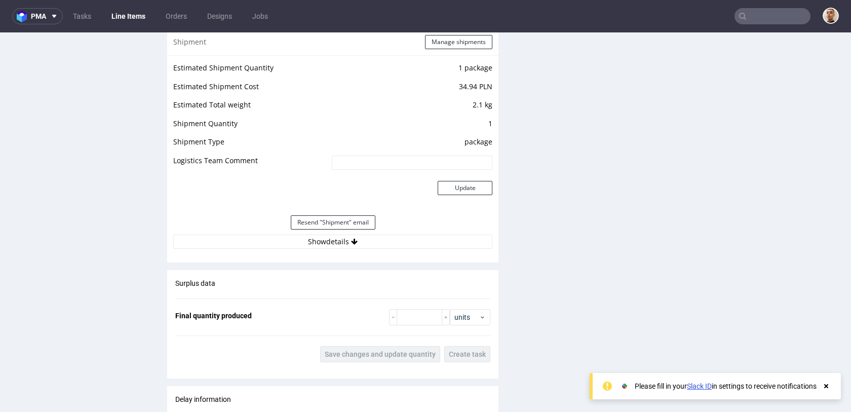
scroll to position [1064, 0]
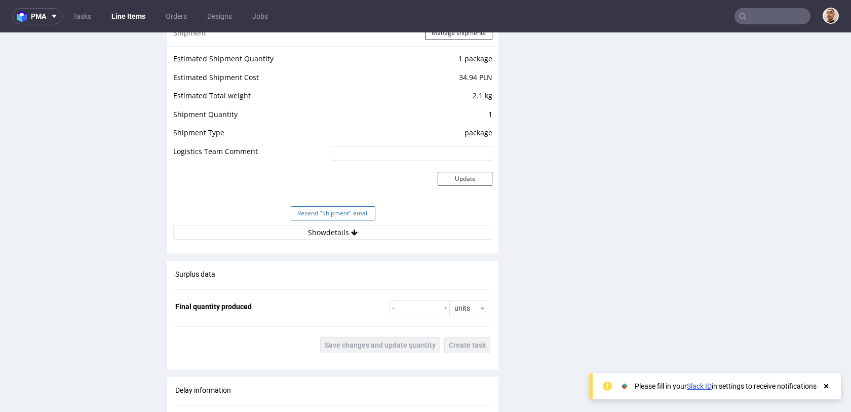
click at [351, 220] on button "Resend "Shipment" email" at bounding box center [333, 213] width 85 height 14
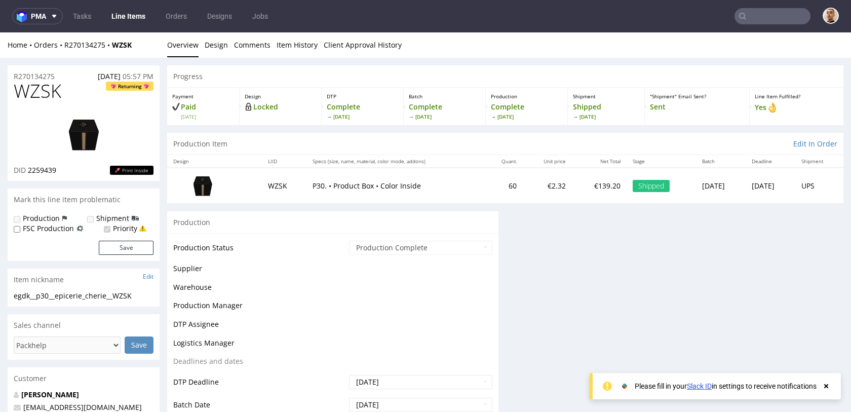
scroll to position [0, 0]
click at [350, 226] on div "Production" at bounding box center [332, 222] width 331 height 23
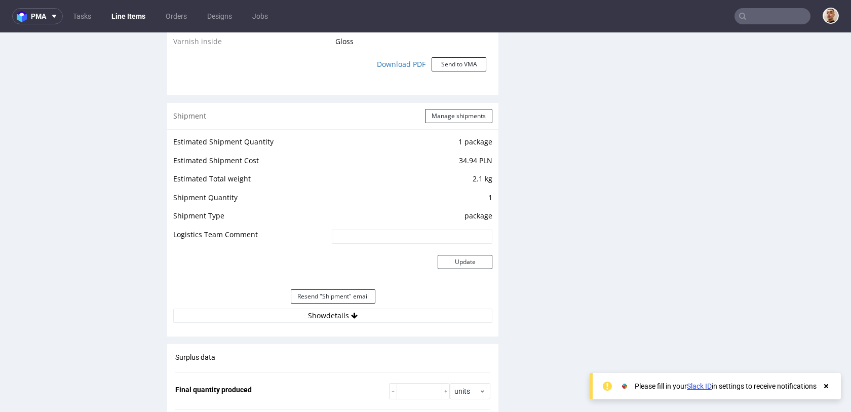
scroll to position [1051, 0]
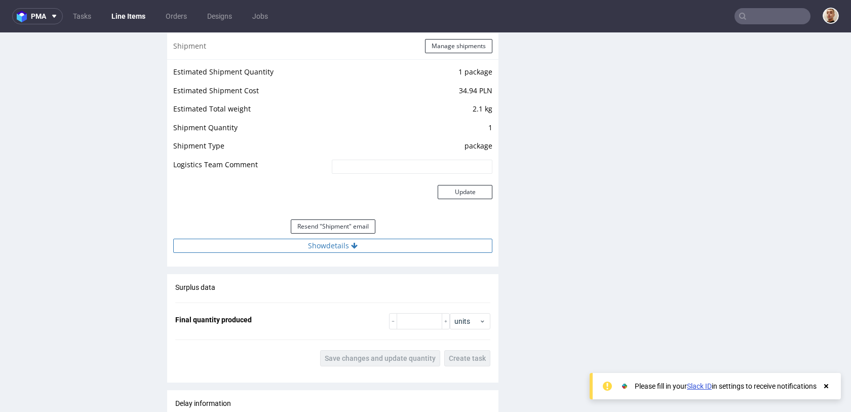
click at [350, 240] on button "Show details" at bounding box center [332, 246] width 319 height 14
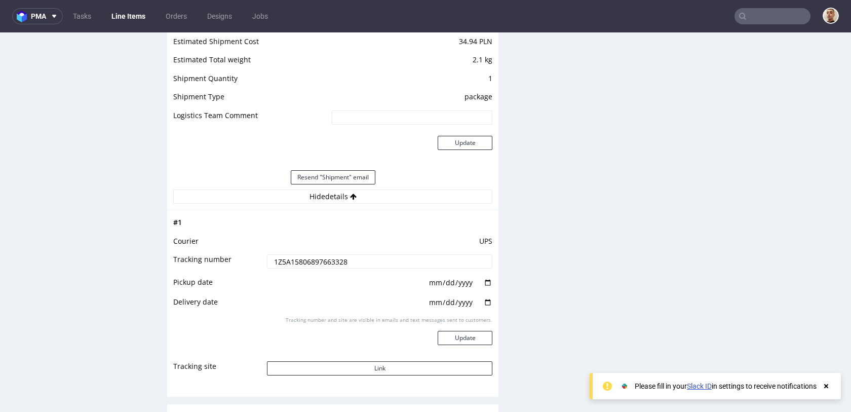
scroll to position [1152, 0]
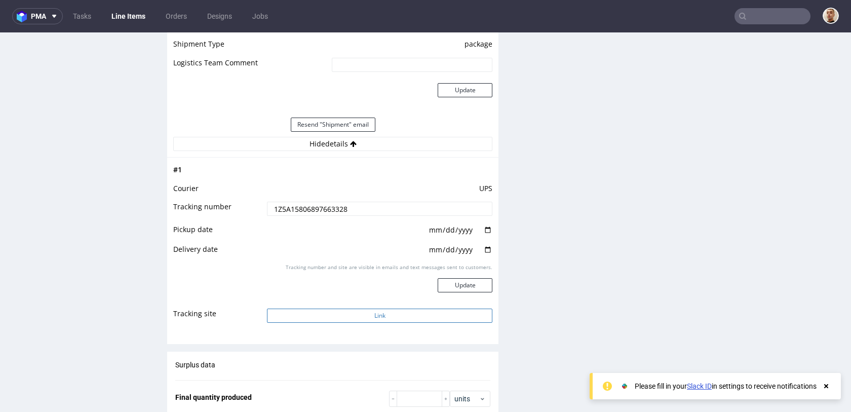
click at [367, 311] on button "Link" at bounding box center [380, 316] width 226 height 14
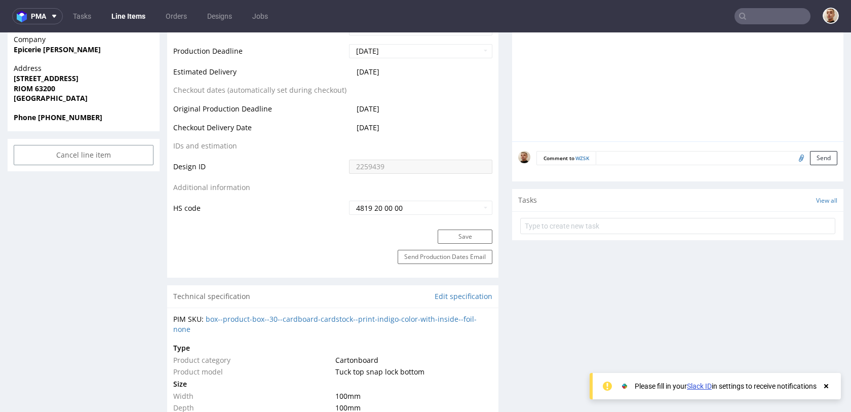
scroll to position [0, 0]
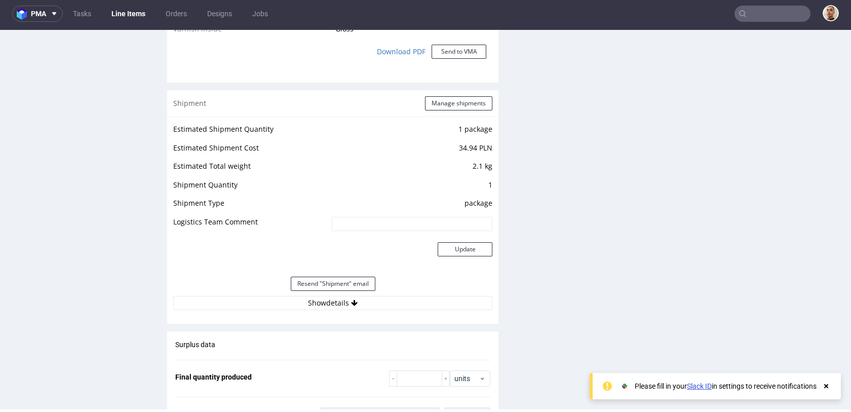
scroll to position [1005, 0]
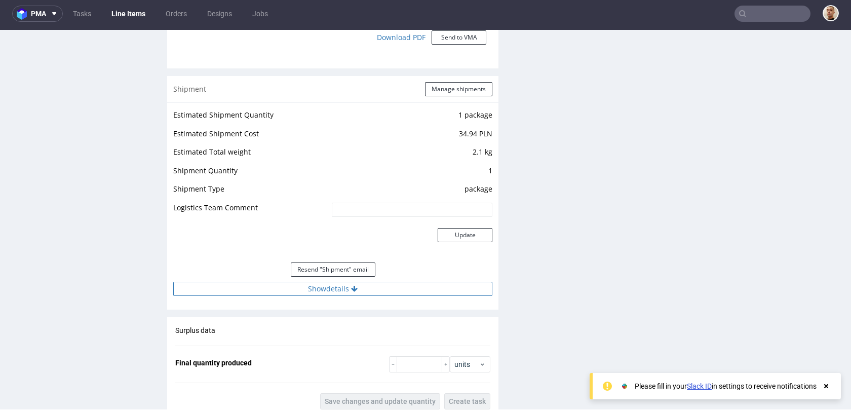
click at [334, 294] on button "Show details" at bounding box center [332, 289] width 319 height 14
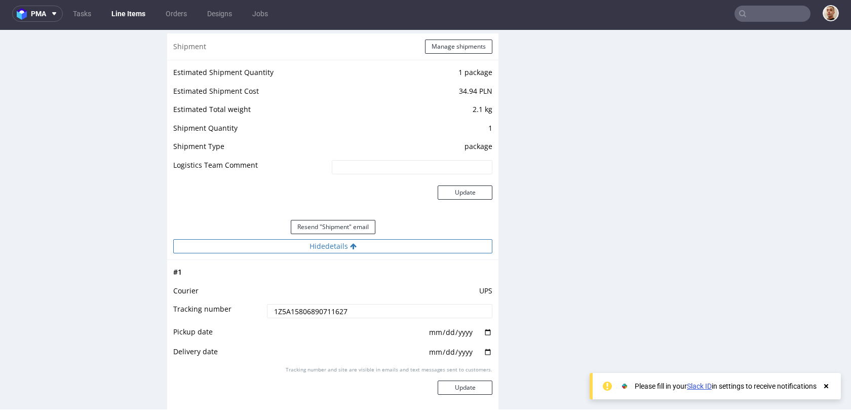
scroll to position [1083, 0]
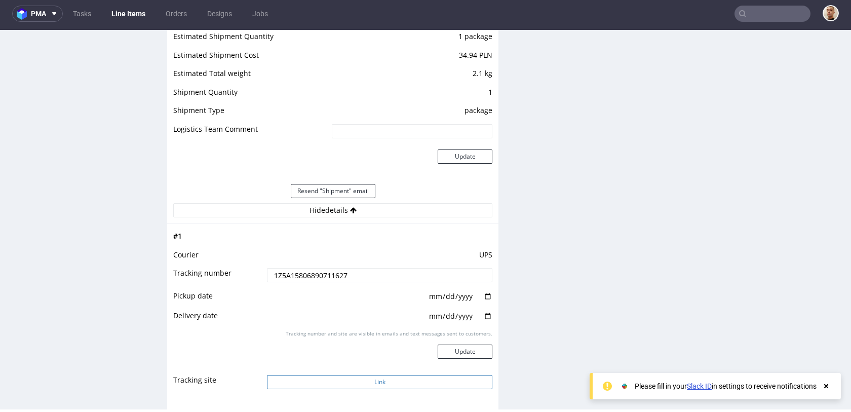
click at [332, 379] on button "Link" at bounding box center [380, 382] width 226 height 14
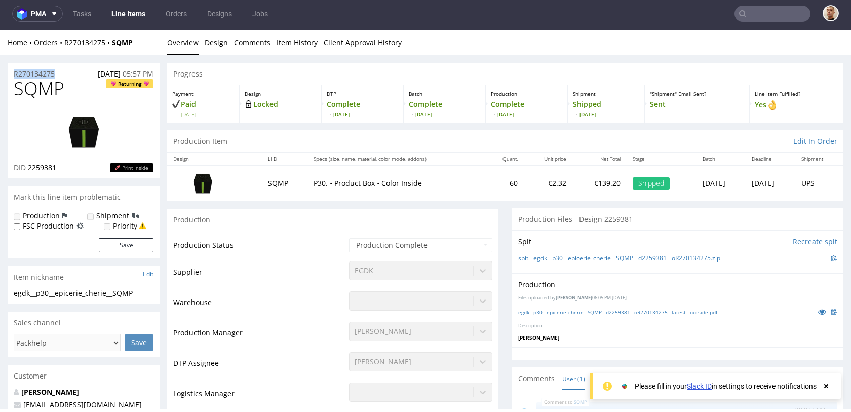
drag, startPoint x: 59, startPoint y: 71, endPoint x: 6, endPoint y: 73, distance: 53.8
click at [83, 144] on img at bounding box center [83, 132] width 81 height 46
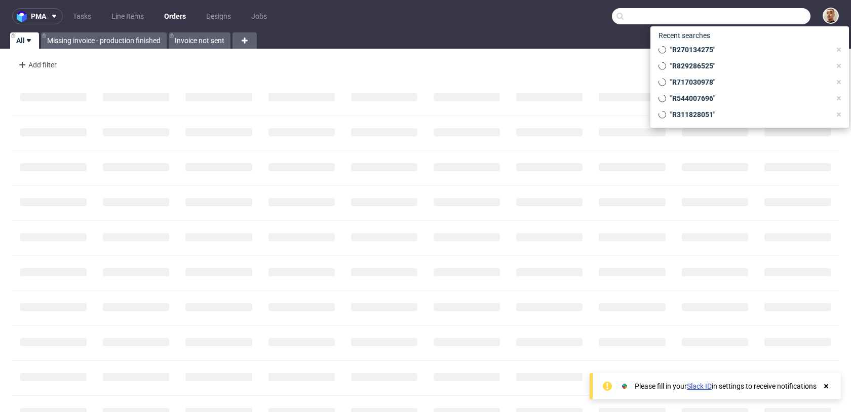
click at [773, 20] on input "text" at bounding box center [711, 16] width 199 height 16
paste input "R829286525"
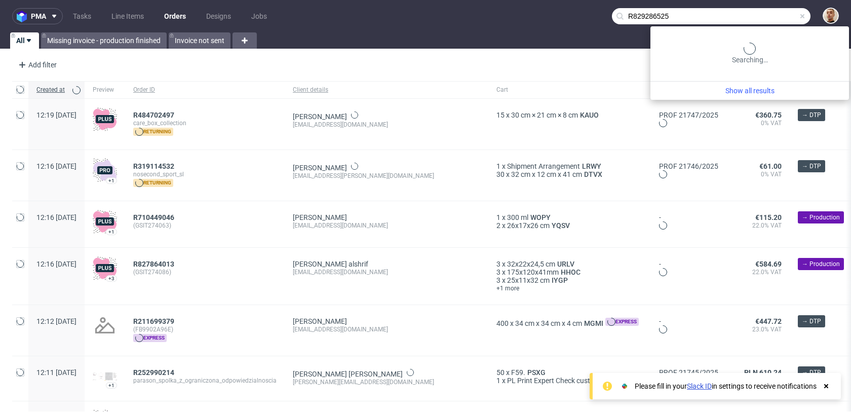
type input "R829286525"
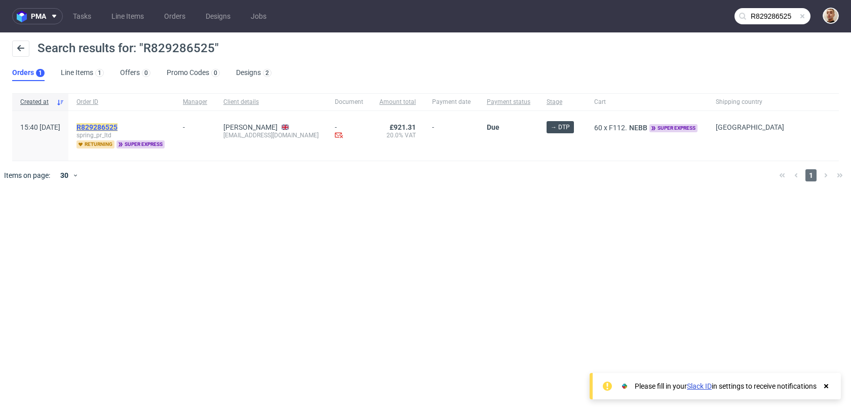
click at [118, 125] on mark "R829286525" at bounding box center [97, 127] width 41 height 8
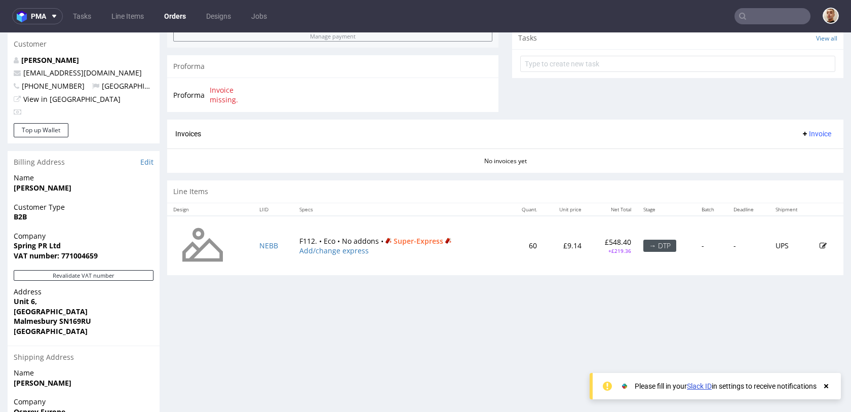
scroll to position [242, 0]
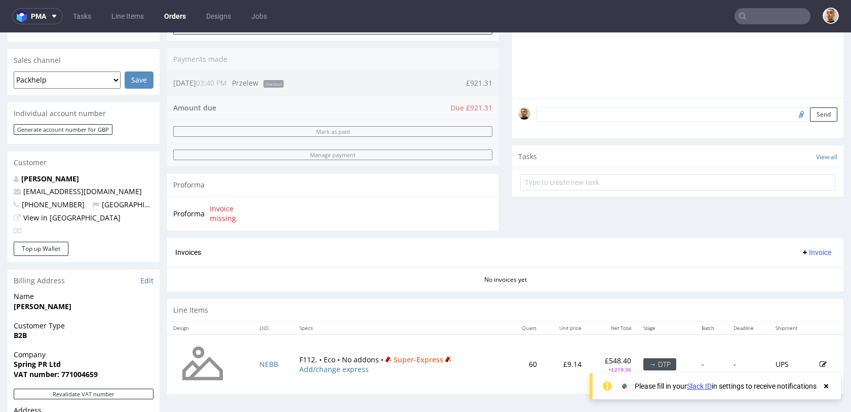
click at [331, 143] on div "Order summary 1 Line Item (Net Total) 767.76 Add promo code Apply additional_cu…" at bounding box center [332, 60] width 331 height 356
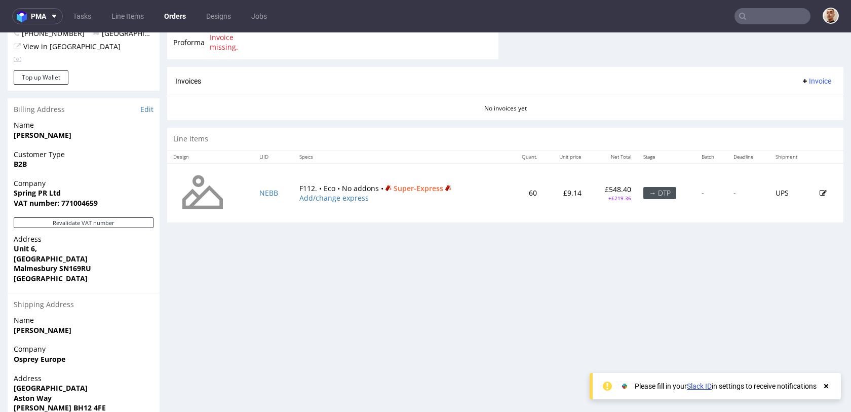
scroll to position [425, 0]
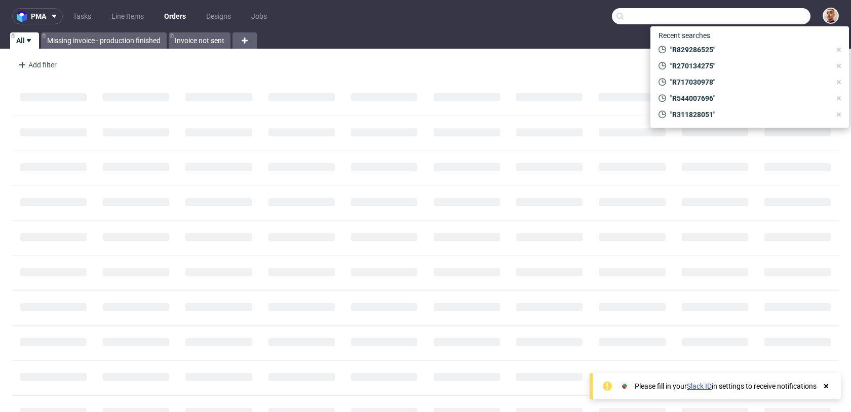
click at [777, 12] on input "text" at bounding box center [711, 16] width 199 height 16
paste input "R603250669"
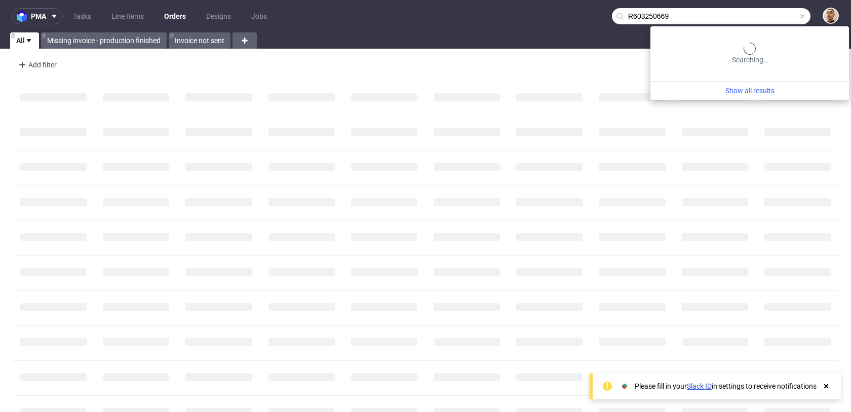
type input "R603250669"
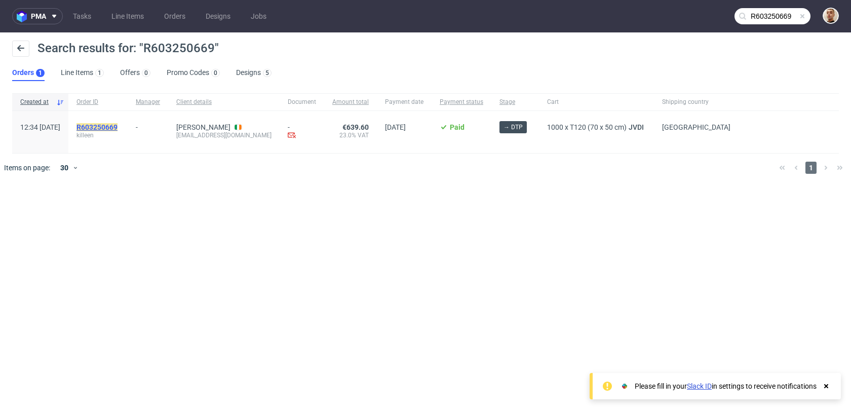
click at [107, 123] on div "R603250669 killeen" at bounding box center [97, 132] width 59 height 42
click at [109, 126] on mark "R603250669" at bounding box center [97, 127] width 41 height 8
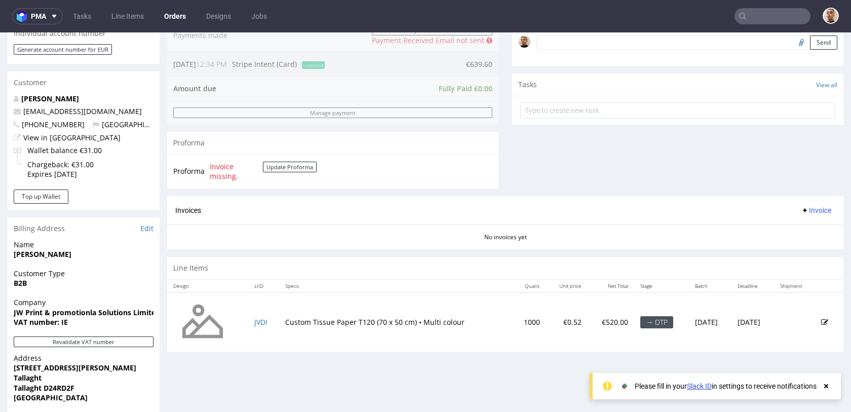
scroll to position [329, 0]
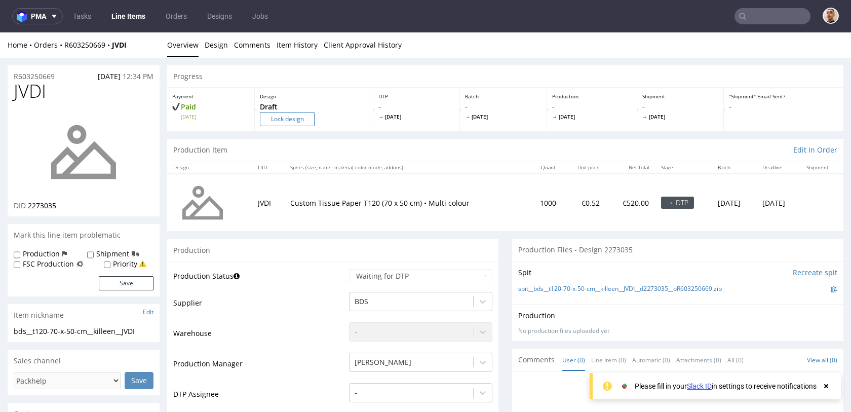
click at [290, 124] on input "Lock design" at bounding box center [287, 119] width 55 height 14
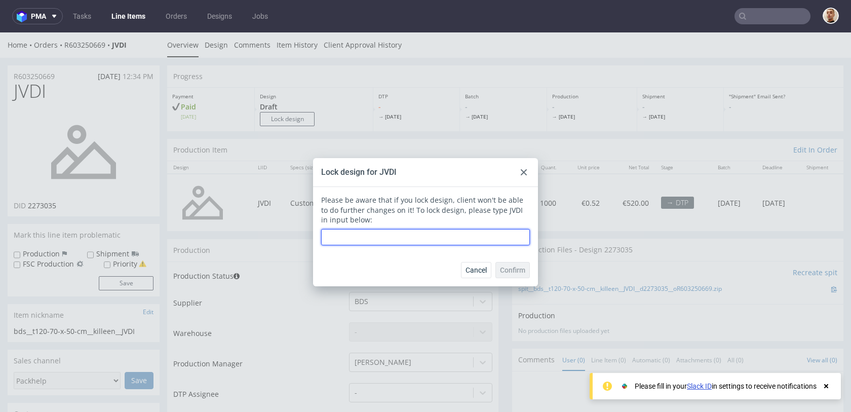
click at [385, 237] on input "text" at bounding box center [425, 237] width 209 height 16
type input "JVDI"
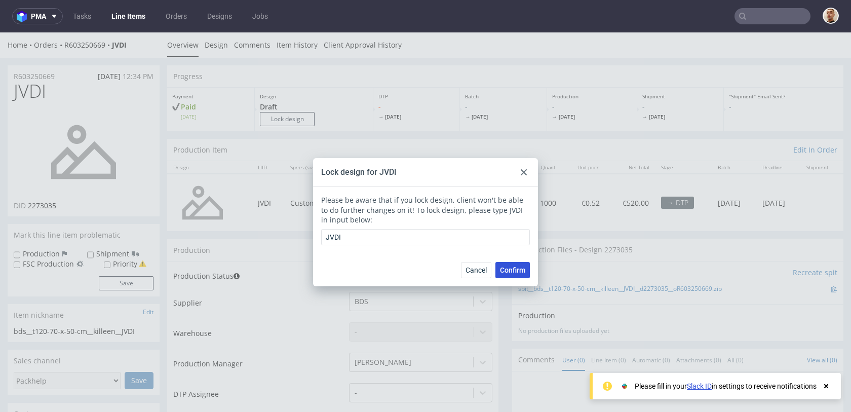
click at [511, 272] on span "Confirm" at bounding box center [512, 270] width 25 height 7
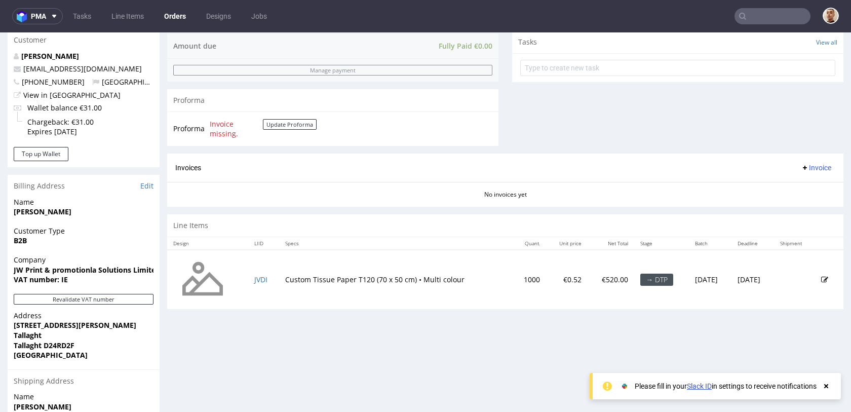
scroll to position [512, 0]
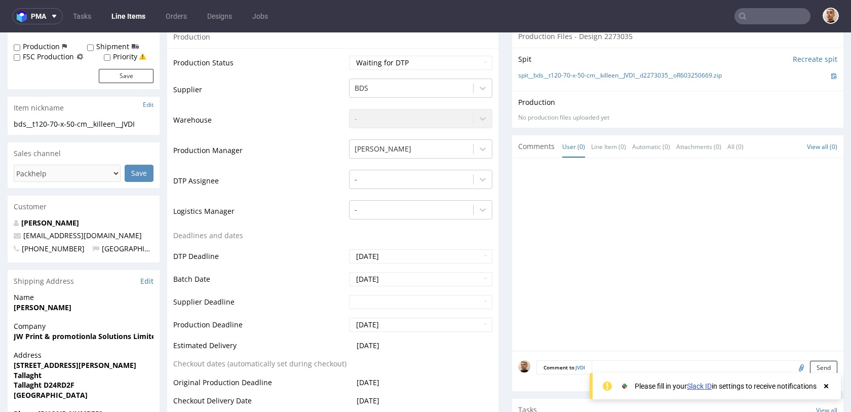
scroll to position [296, 0]
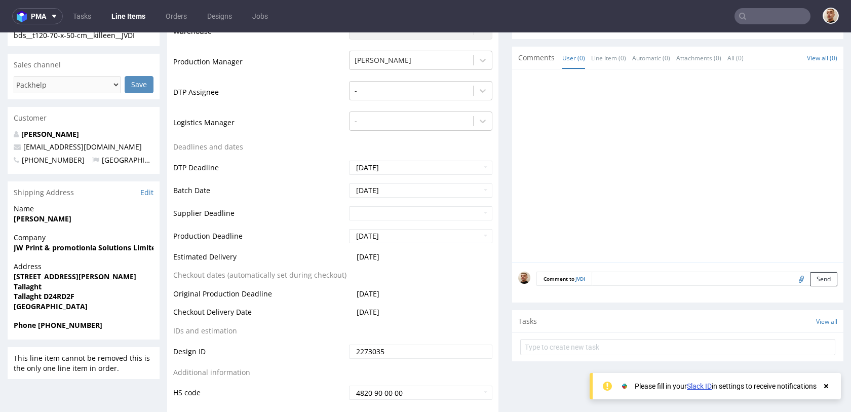
click at [608, 274] on textarea at bounding box center [715, 279] width 246 height 14
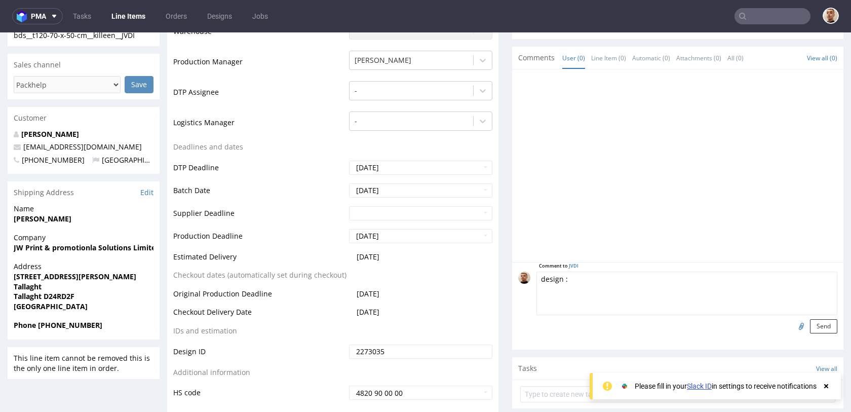
paste textarea "https://packhelp.com/editor/design/2272674?source=editor"
type textarea "design : https://packhelp.com/editor/design/2272674?source=editor"
click at [810, 327] on button "Send" at bounding box center [823, 326] width 27 height 14
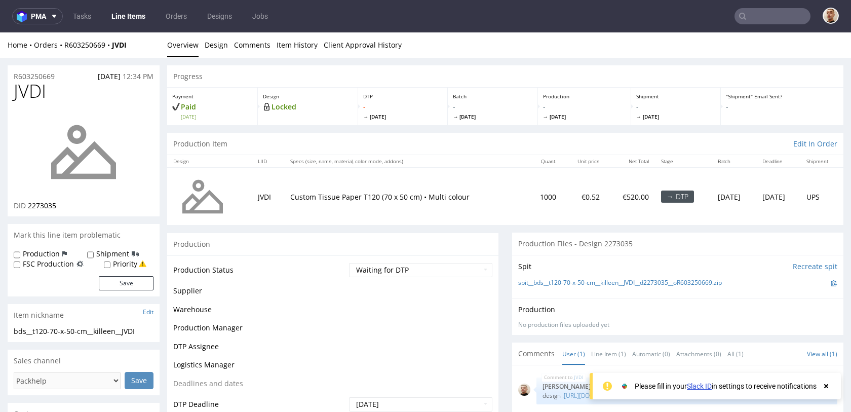
scroll to position [0, 0]
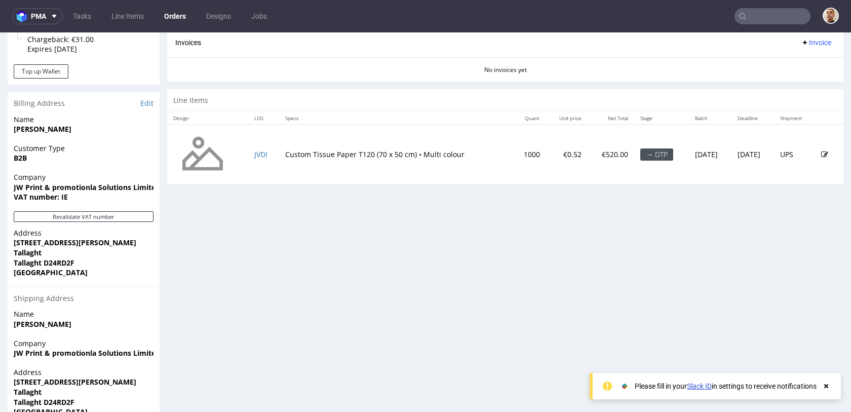
scroll to position [455, 0]
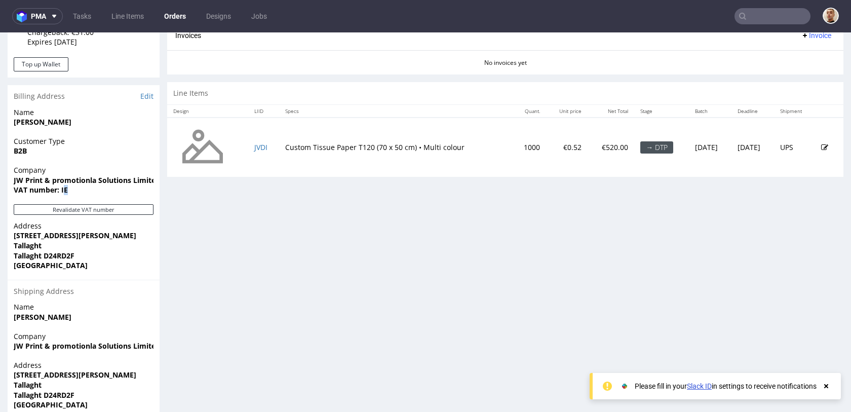
drag, startPoint x: 76, startPoint y: 188, endPoint x: 62, endPoint y: 188, distance: 14.2
click at [62, 188] on span "VAT number: IE" at bounding box center [84, 190] width 140 height 10
click at [62, 188] on strong "VAT number: IE" at bounding box center [41, 190] width 54 height 10
drag, startPoint x: 67, startPoint y: 190, endPoint x: 61, endPoint y: 190, distance: 6.1
click at [61, 190] on span "VAT number: IE" at bounding box center [84, 190] width 140 height 10
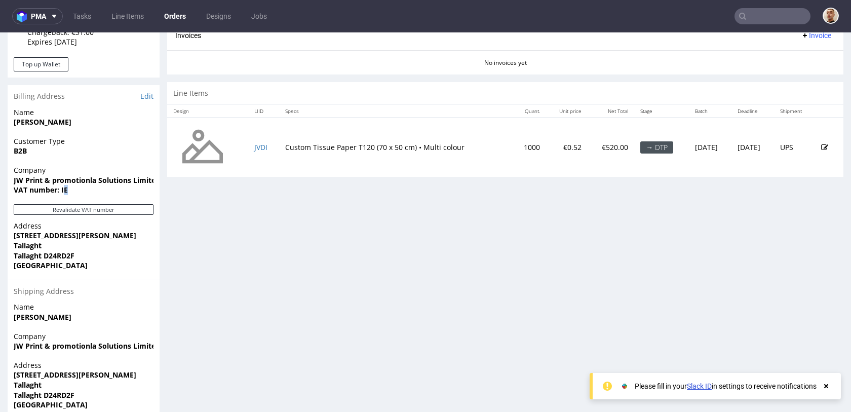
click at [61, 190] on strong "VAT number: IE" at bounding box center [41, 190] width 54 height 10
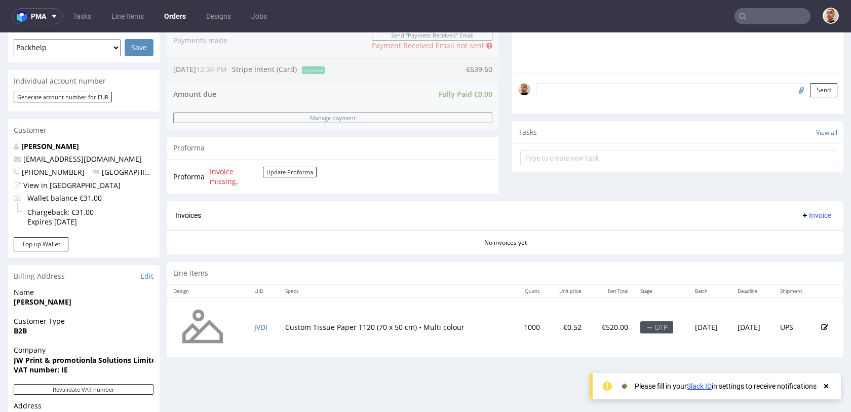
scroll to position [0, 0]
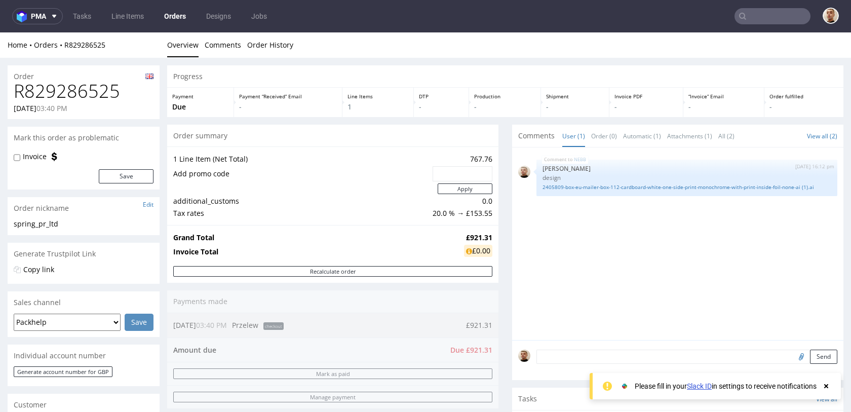
click at [80, 86] on h1 "R829286525" at bounding box center [84, 91] width 140 height 20
copy h1 "R829286525"
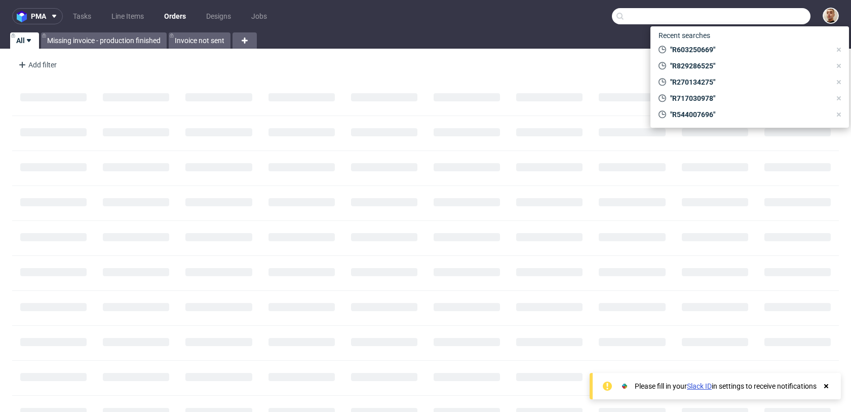
click at [748, 12] on input "text" at bounding box center [711, 16] width 199 height 16
paste input "R480039384"
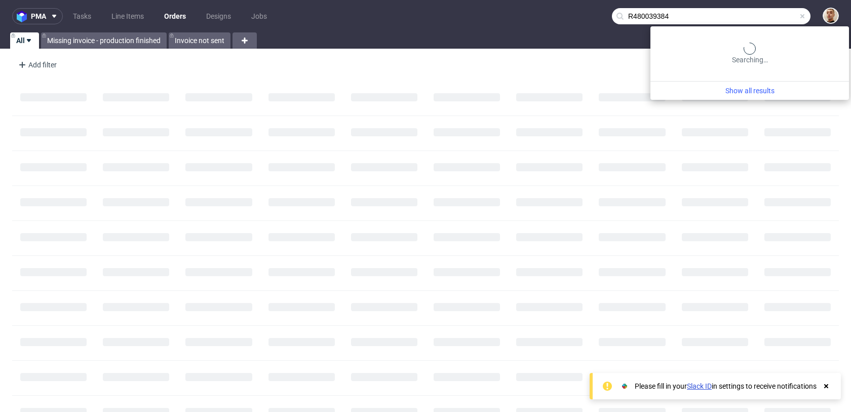
type input "R480039384"
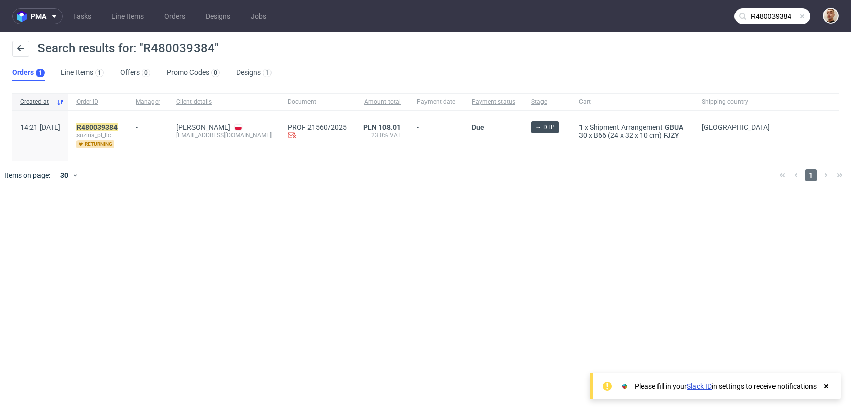
click at [115, 121] on div "R480039384 suziria_pl_llc returning" at bounding box center [97, 136] width 59 height 50
click at [115, 123] on mark "R480039384" at bounding box center [97, 127] width 41 height 8
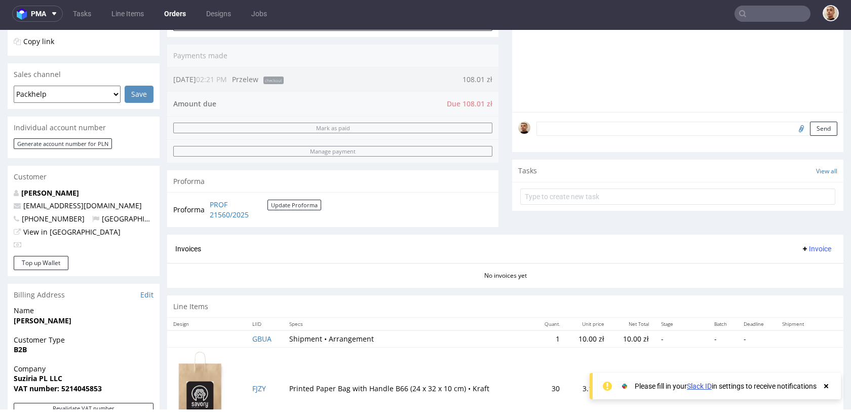
scroll to position [145, 0]
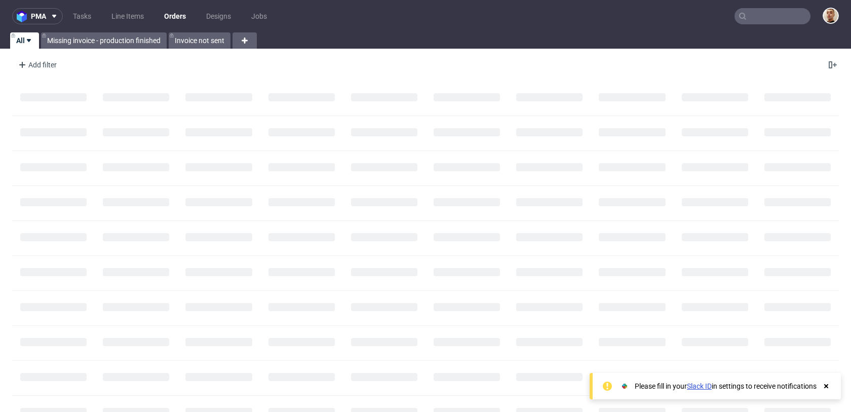
drag, startPoint x: 781, startPoint y: 18, endPoint x: 783, endPoint y: 13, distance: 5.5
click at [781, 18] on input "text" at bounding box center [773, 16] width 76 height 16
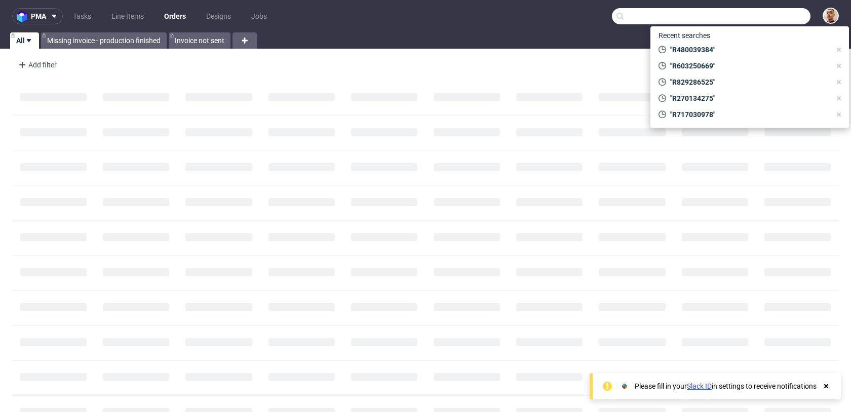
paste input "GYAJ"
type input "GYAJ"
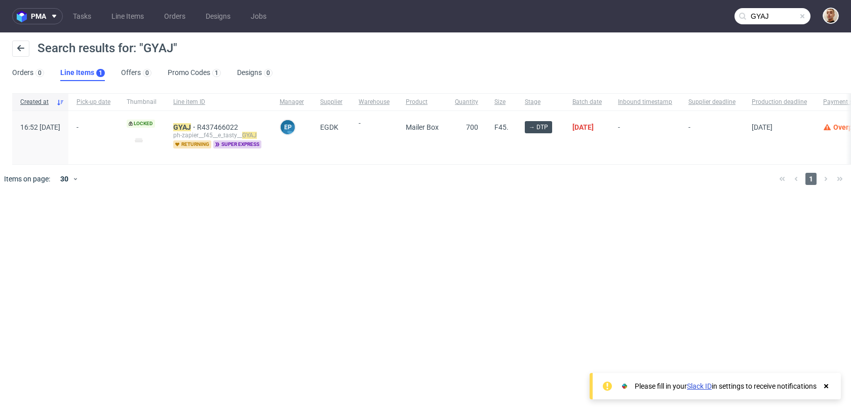
click at [212, 122] on div "GYAJ R437466022 ph-zapier__f45__e_tasty__ GYAJ returning super express" at bounding box center [218, 137] width 106 height 53
click at [191, 128] on mark "GYAJ" at bounding box center [182, 127] width 18 height 8
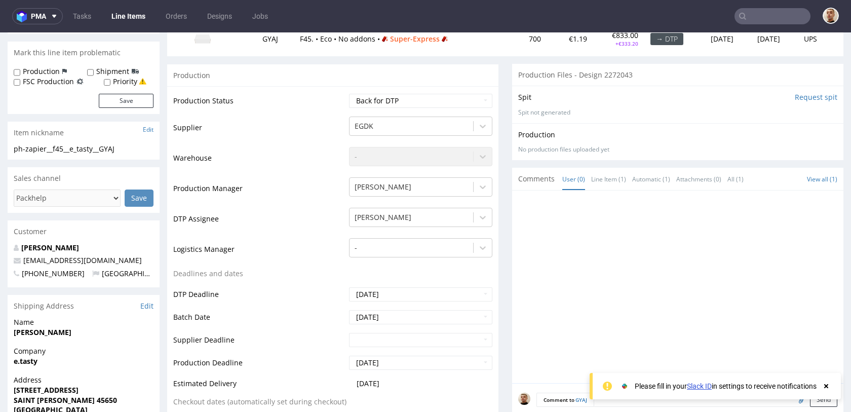
scroll to position [455, 0]
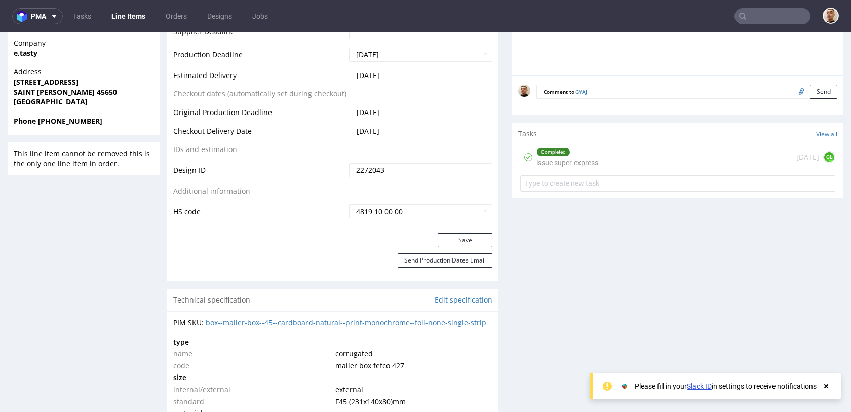
click at [579, 162] on div "Completed issue super-express" at bounding box center [568, 156] width 62 height 23
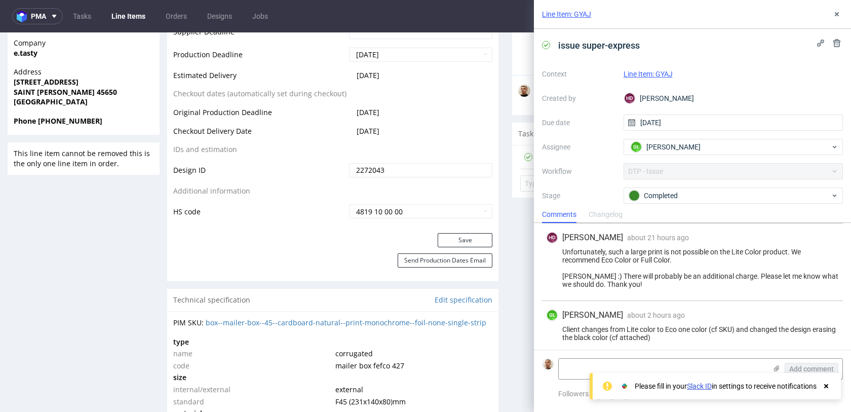
scroll to position [183, 0]
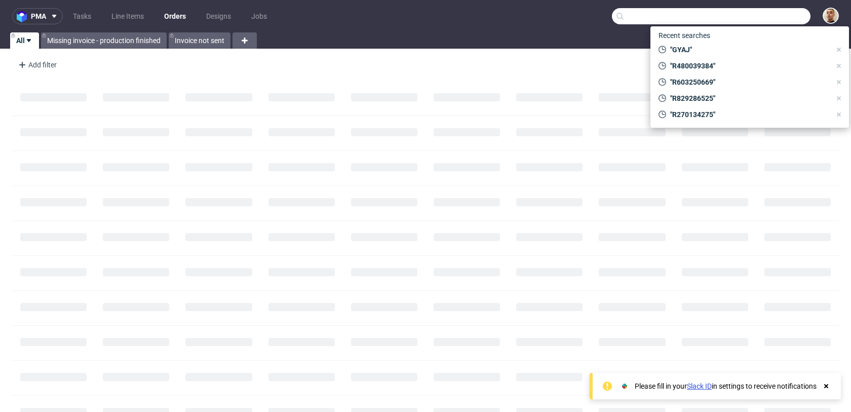
click at [752, 10] on input "text" at bounding box center [711, 16] width 199 height 16
paste input "[EMAIL_ADDRESS][DOMAIN_NAME]"
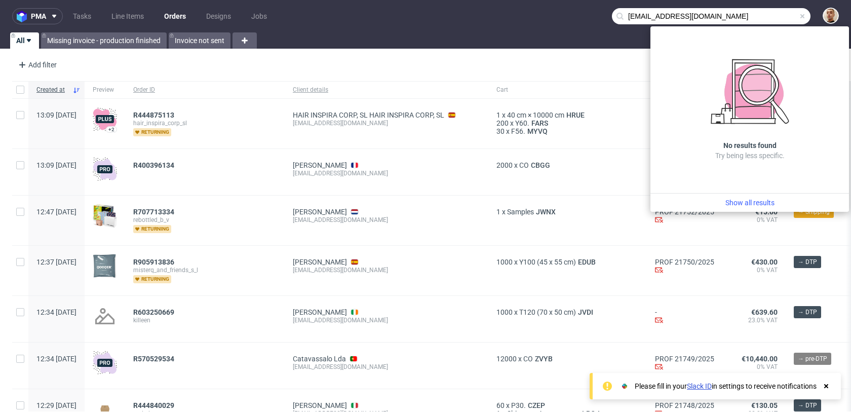
drag, startPoint x: 645, startPoint y: 16, endPoint x: 615, endPoint y: 17, distance: 30.4
click at [615, 17] on div "compta@alchimistes.fr" at bounding box center [711, 16] width 199 height 16
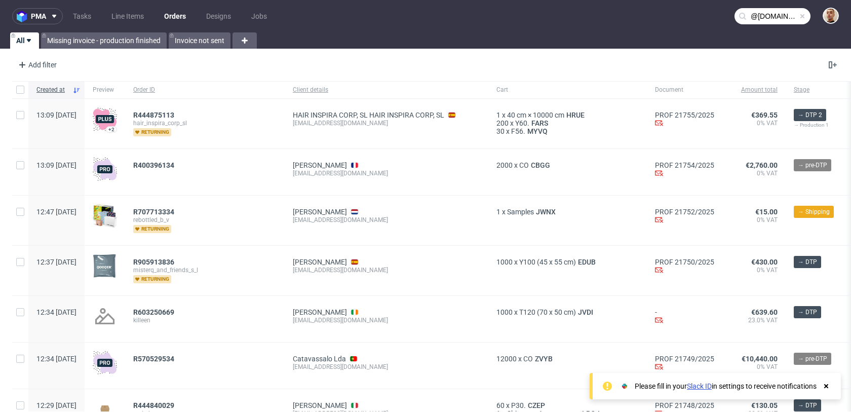
type input "@alchimistes.fr"
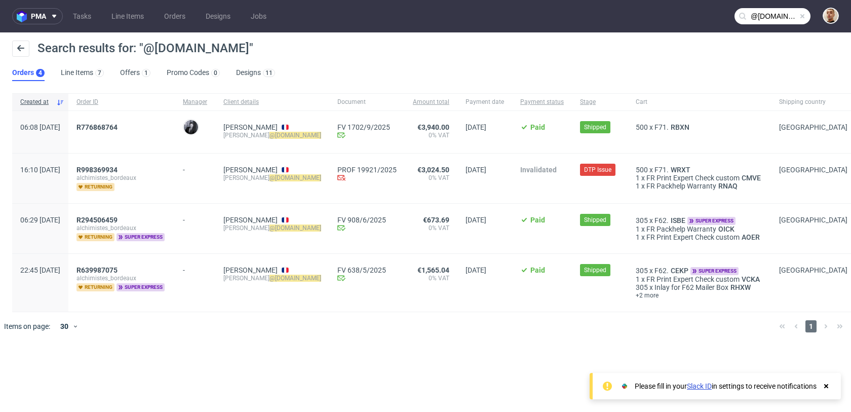
click at [366, 65] on div "Search results for: "@alchimistes.fr" Orders 4 Line Items 7 Offers 1 Promo Code…" at bounding box center [425, 60] width 851 height 57
click at [118, 271] on span "R639987075" at bounding box center [97, 270] width 41 height 8
click at [118, 220] on span "R294506459" at bounding box center [97, 220] width 41 height 8
click at [118, 128] on span "R776868764" at bounding box center [97, 127] width 41 height 8
click at [118, 267] on span "R639987075" at bounding box center [97, 270] width 41 height 8
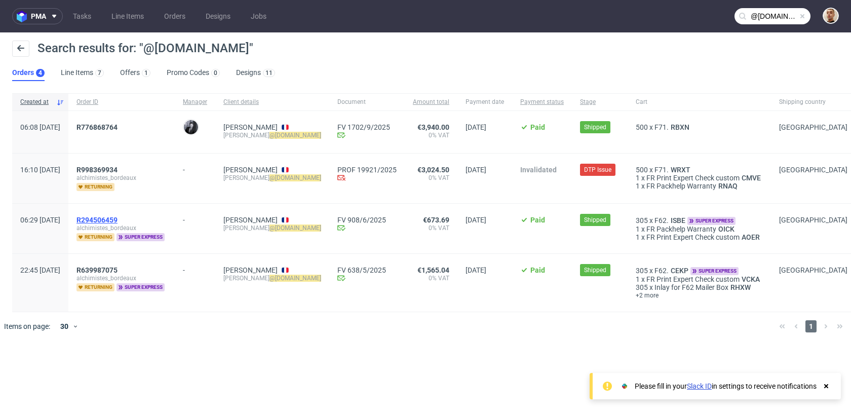
click at [118, 218] on span "R294506459" at bounding box center [97, 220] width 41 height 8
click at [118, 125] on span "R776868764" at bounding box center [97, 127] width 41 height 8
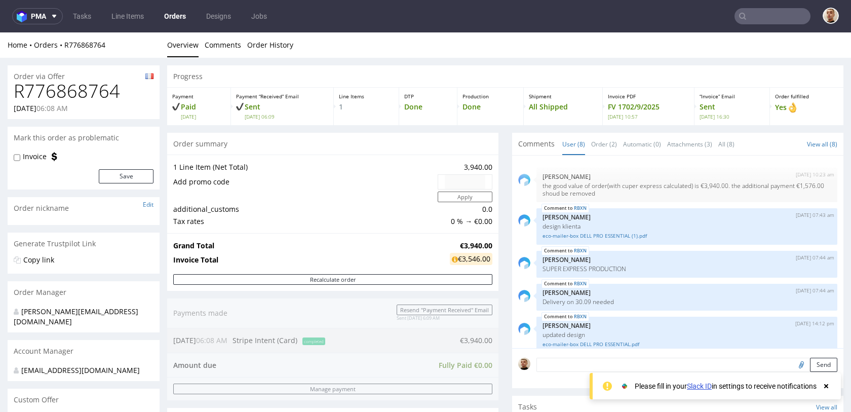
scroll to position [113, 0]
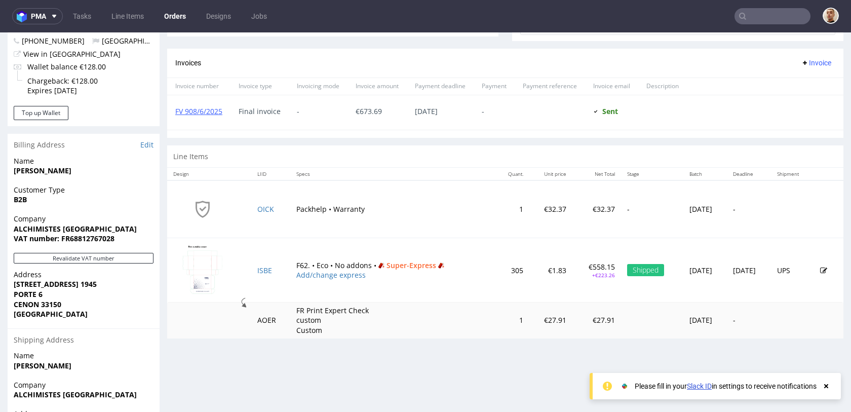
scroll to position [419, 0]
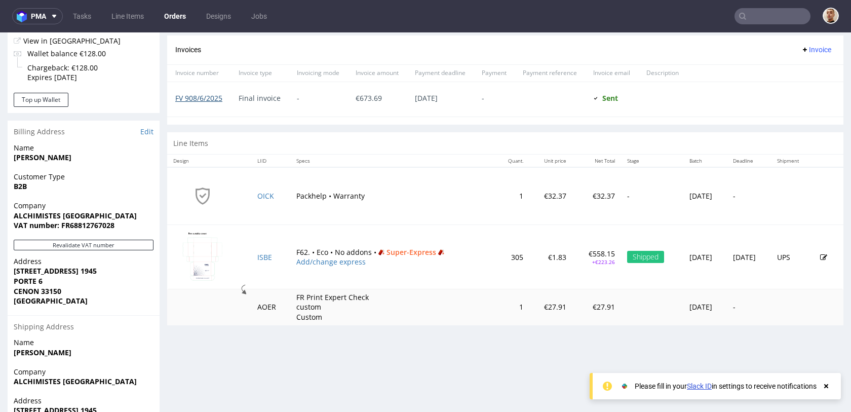
click at [219, 100] on link "FV 908/6/2025" at bounding box center [198, 98] width 47 height 10
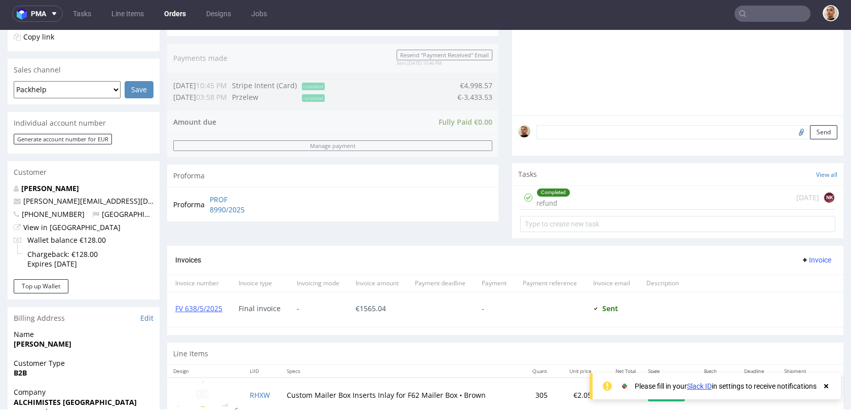
scroll to position [212, 0]
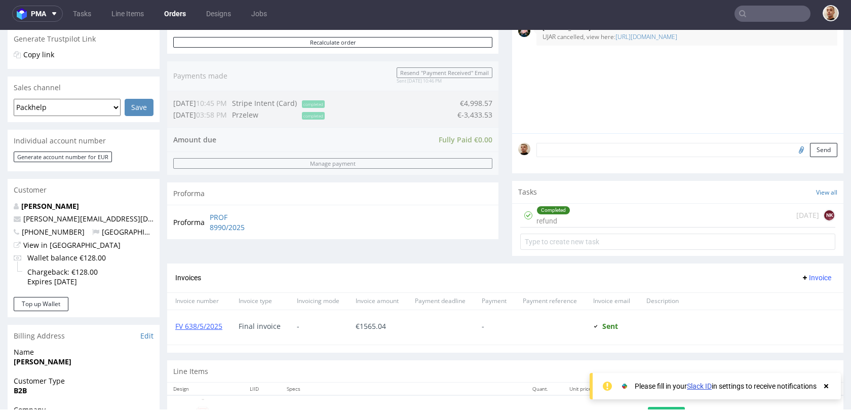
click at [566, 211] on div "Completed" at bounding box center [553, 210] width 33 height 8
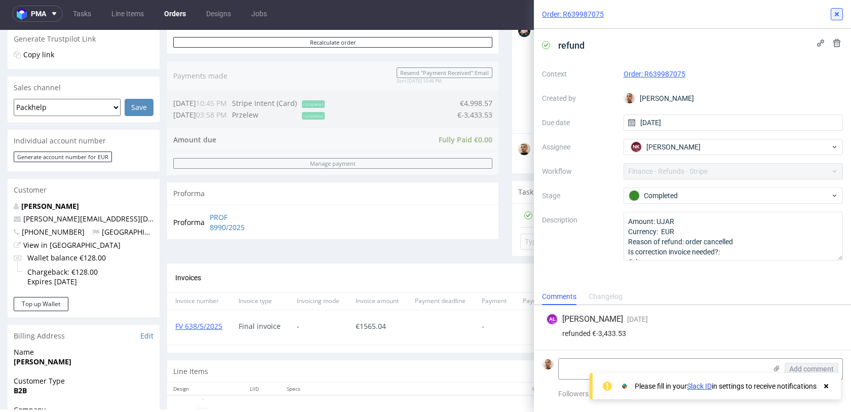
click at [840, 13] on icon at bounding box center [837, 14] width 8 height 8
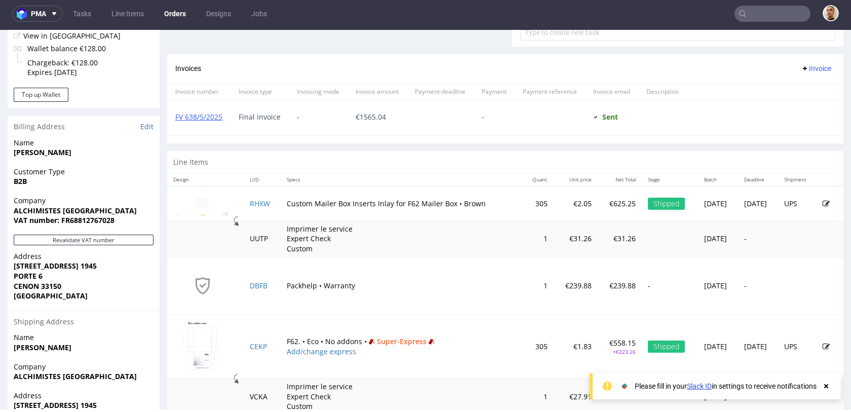
scroll to position [414, 0]
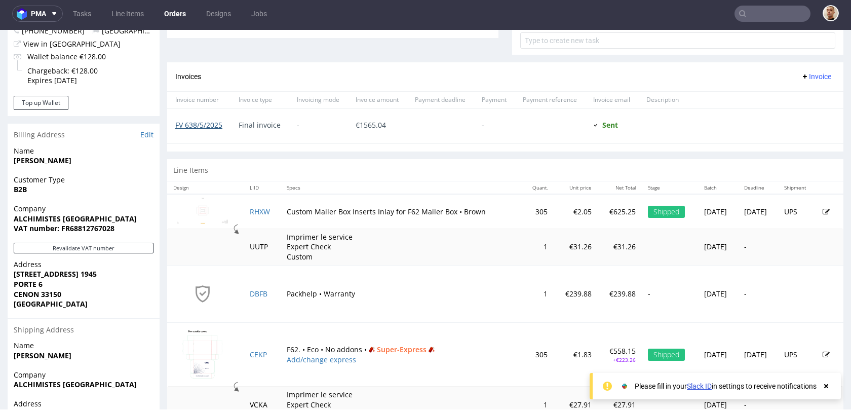
click at [219, 123] on link "FV 638/5/2025" at bounding box center [198, 125] width 47 height 10
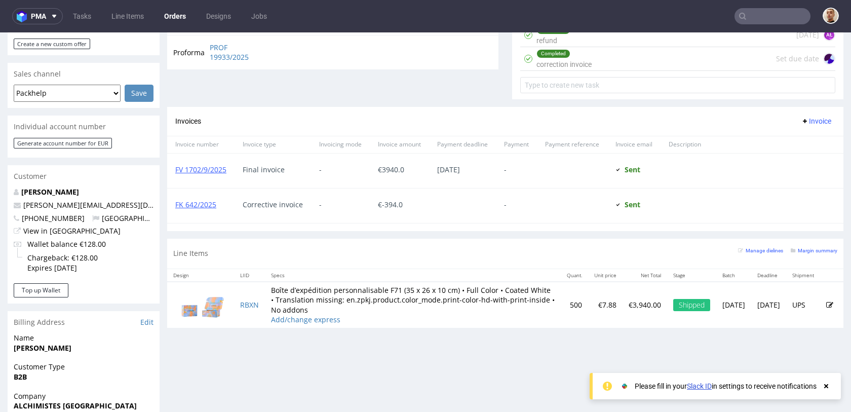
scroll to position [395, 0]
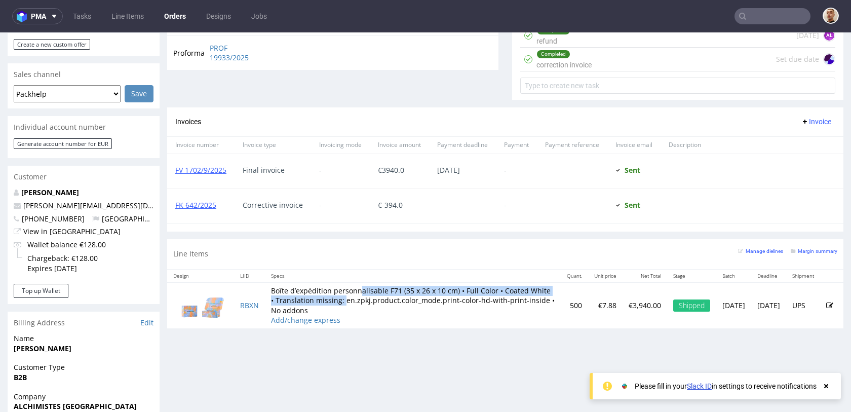
drag, startPoint x: 360, startPoint y: 291, endPoint x: 390, endPoint y: 301, distance: 31.6
click at [390, 301] on td "Boîte d’expédition personnalisable F71 (35 x 26 x 10 cm) • Full Color • Coated …" at bounding box center [413, 305] width 296 height 46
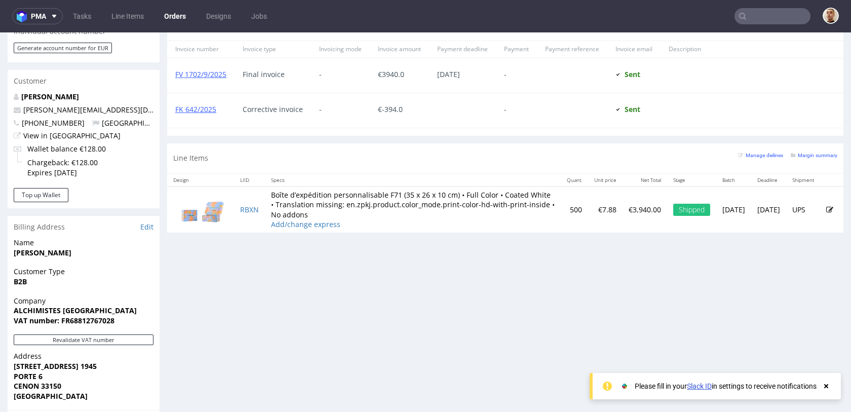
scroll to position [404, 0]
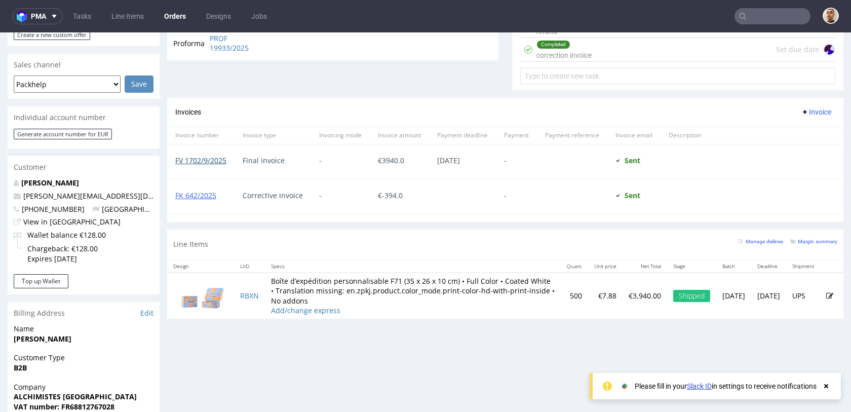
click at [223, 159] on link "FV 1702/9/2025" at bounding box center [200, 161] width 51 height 10
click at [207, 194] on link "FK 642/2025" at bounding box center [195, 196] width 41 height 10
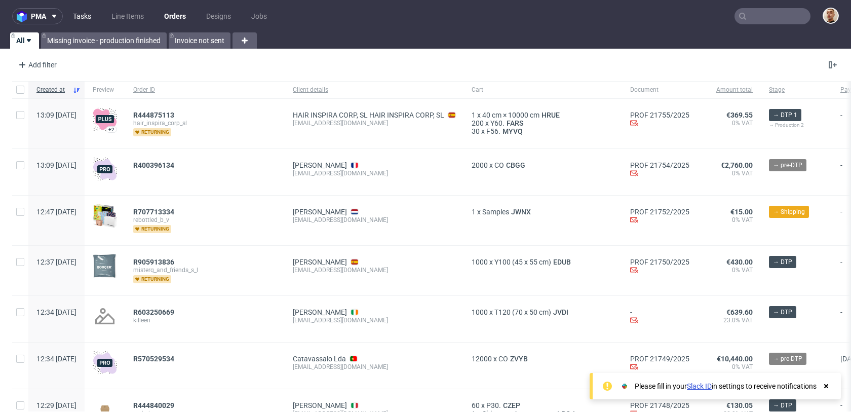
click at [89, 12] on link "Tasks" at bounding box center [82, 16] width 30 height 16
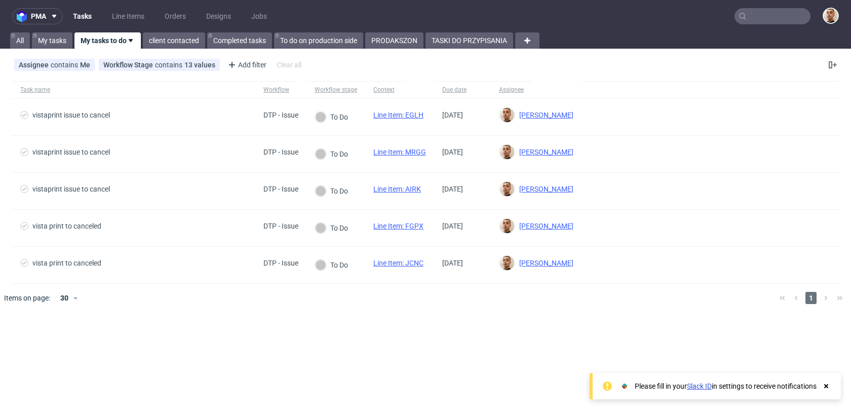
click at [435, 50] on div "pma Tasks Line Items Orders Designs Jobs All My tasks My tasks to do client con…" at bounding box center [425, 206] width 851 height 412
click at [436, 49] on div "pma Tasks Line Items Orders Designs Jobs All My tasks My tasks to do client con…" at bounding box center [425, 206] width 851 height 412
click at [439, 42] on link "TASKI DO PRZYPISANIA" at bounding box center [470, 40] width 88 height 16
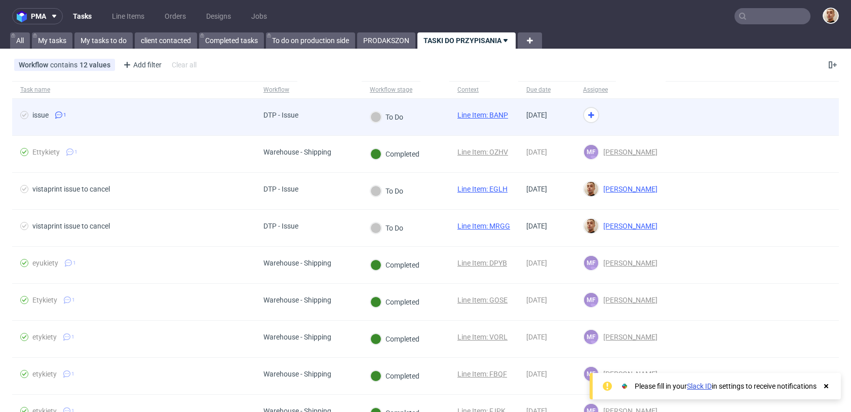
click at [317, 109] on div "DTP - Issue" at bounding box center [308, 117] width 106 height 37
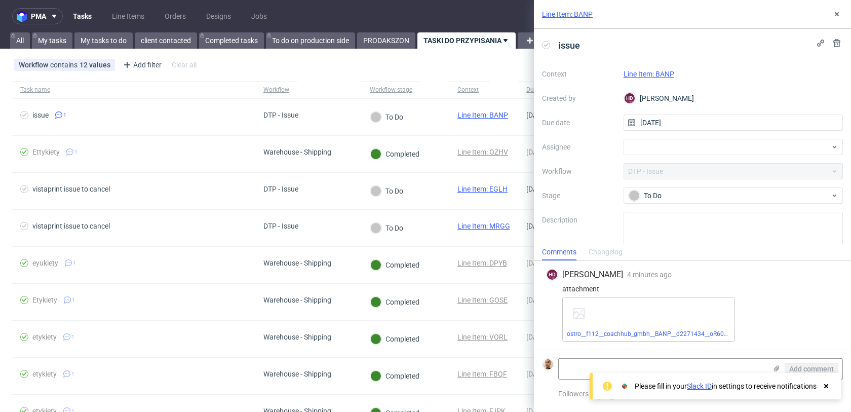
click at [667, 75] on link "Line Item: BANP" at bounding box center [649, 74] width 51 height 8
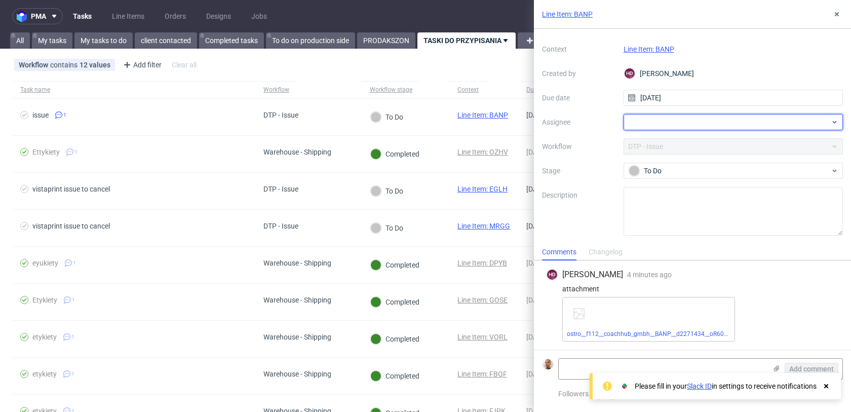
click at [639, 117] on div at bounding box center [734, 122] width 220 height 16
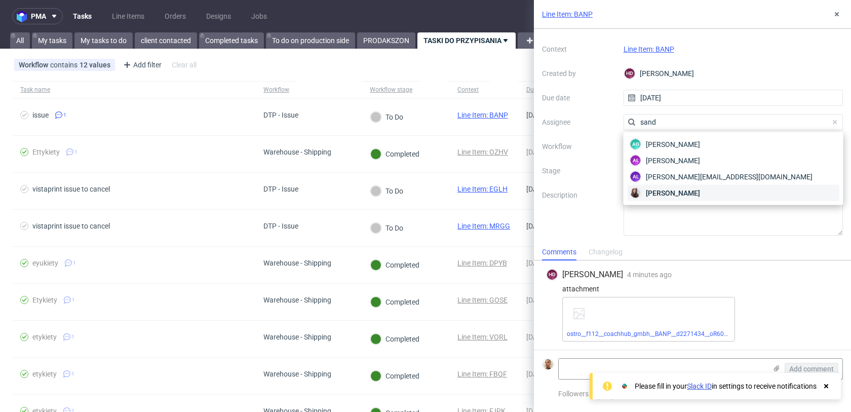
type input "sand"
click at [652, 189] on span "Sandra Beśka" at bounding box center [673, 193] width 54 height 10
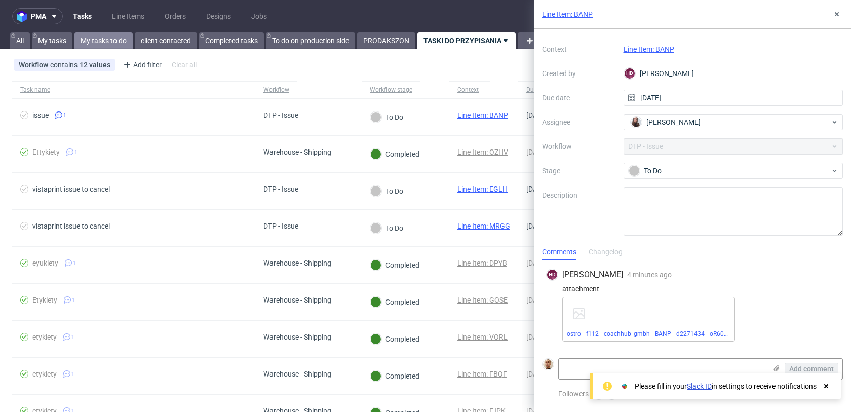
click at [97, 39] on link "My tasks to do" at bounding box center [103, 40] width 58 height 16
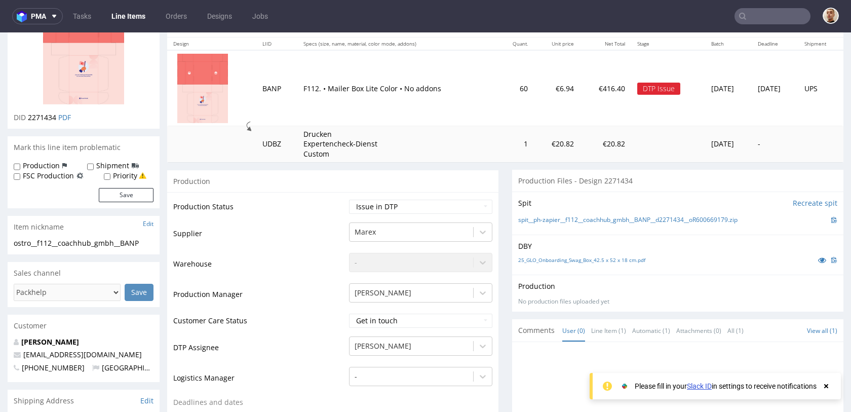
scroll to position [119, 0]
